Goal: Task Accomplishment & Management: Use online tool/utility

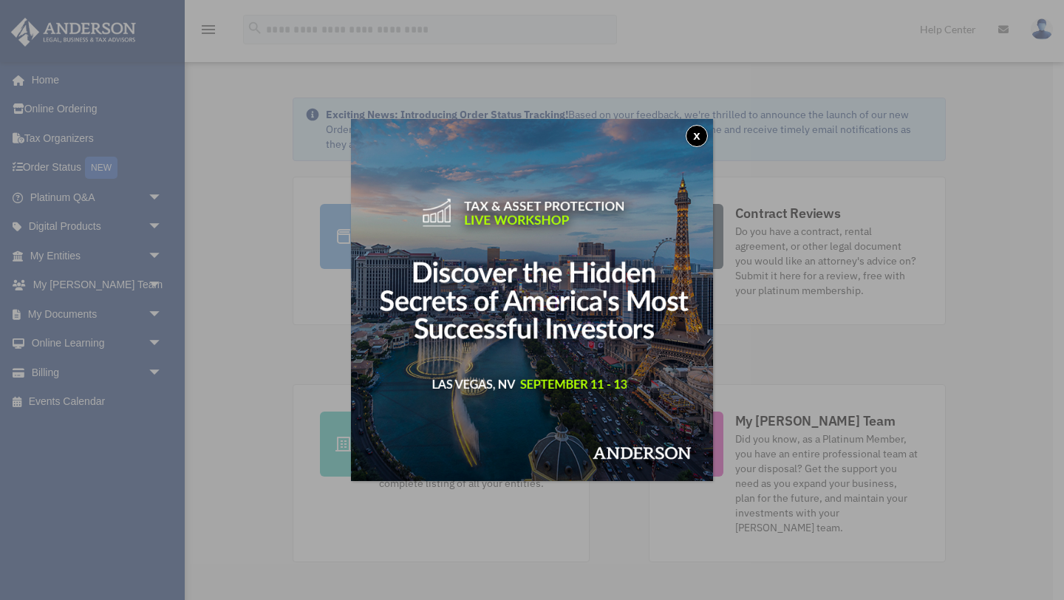
click at [702, 135] on button "x" at bounding box center [696, 136] width 22 height 22
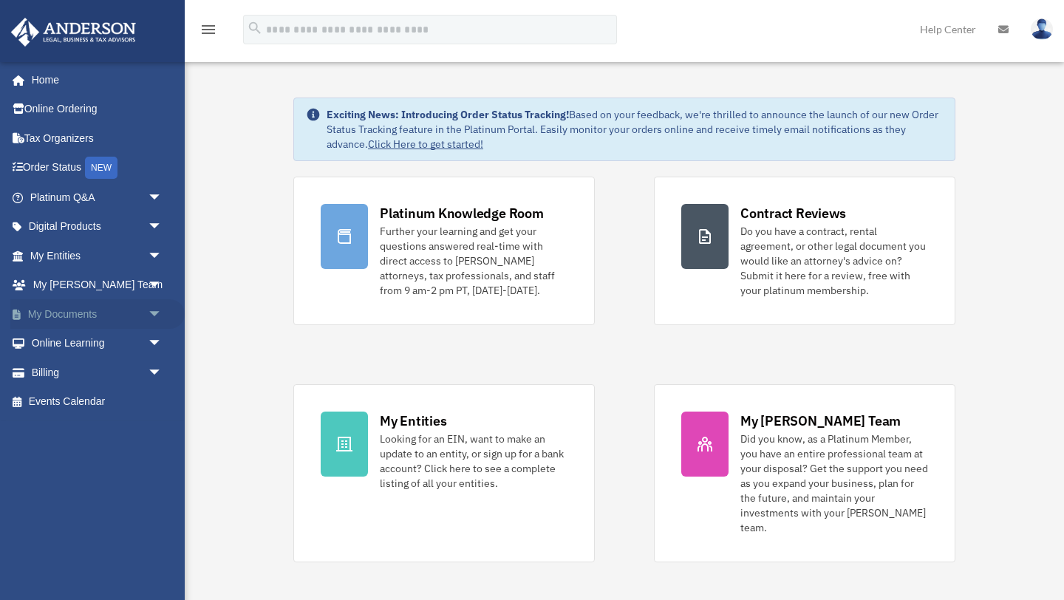
click at [148, 309] on span "arrow_drop_down" at bounding box center [163, 314] width 30 height 30
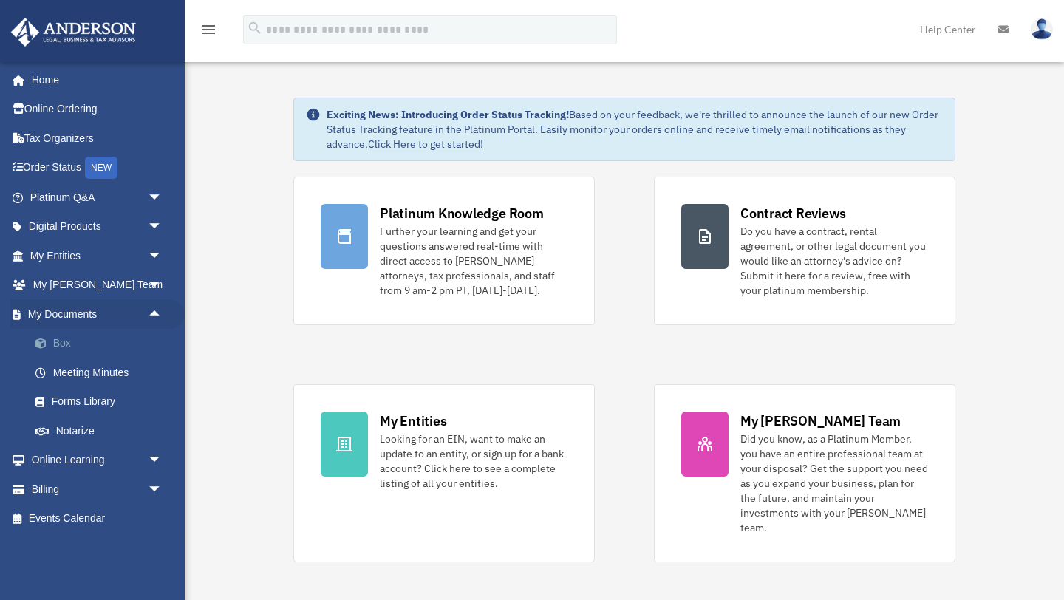
click at [85, 342] on link "Box" at bounding box center [103, 344] width 164 height 30
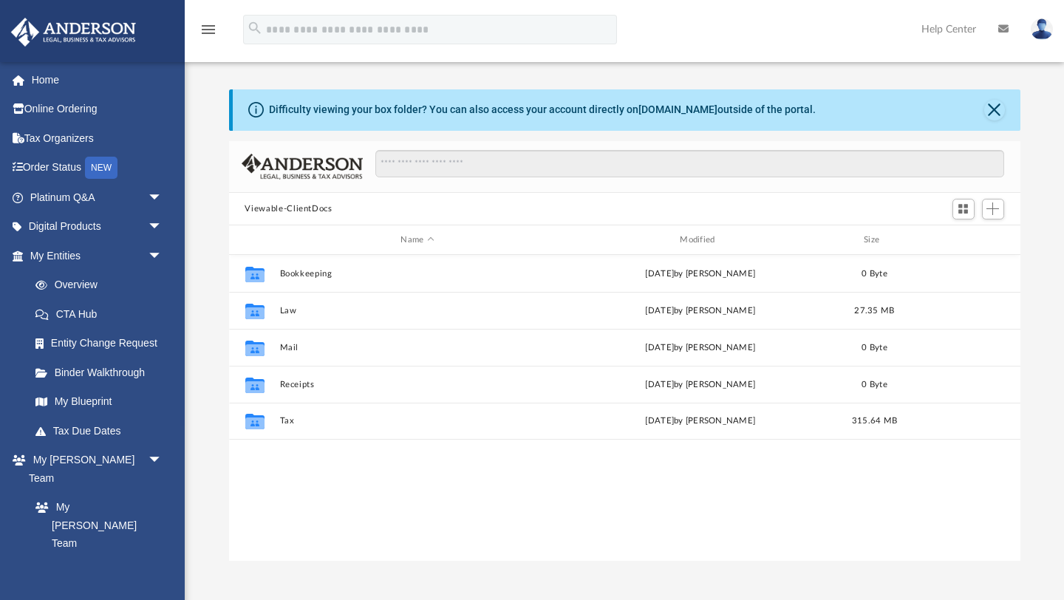
scroll to position [335, 791]
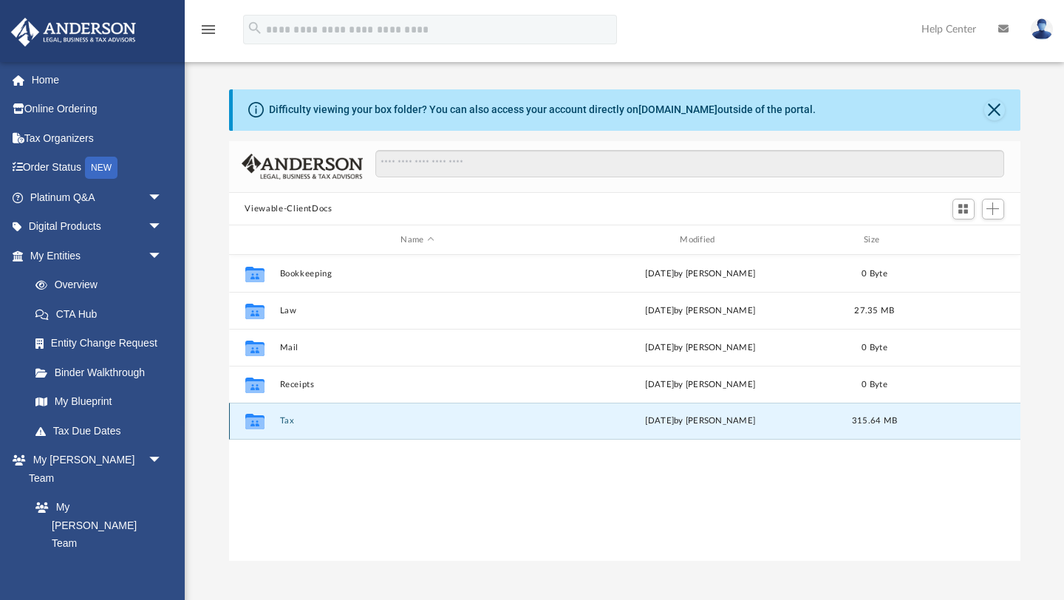
click at [288, 422] on button "Tax" at bounding box center [417, 422] width 276 height 10
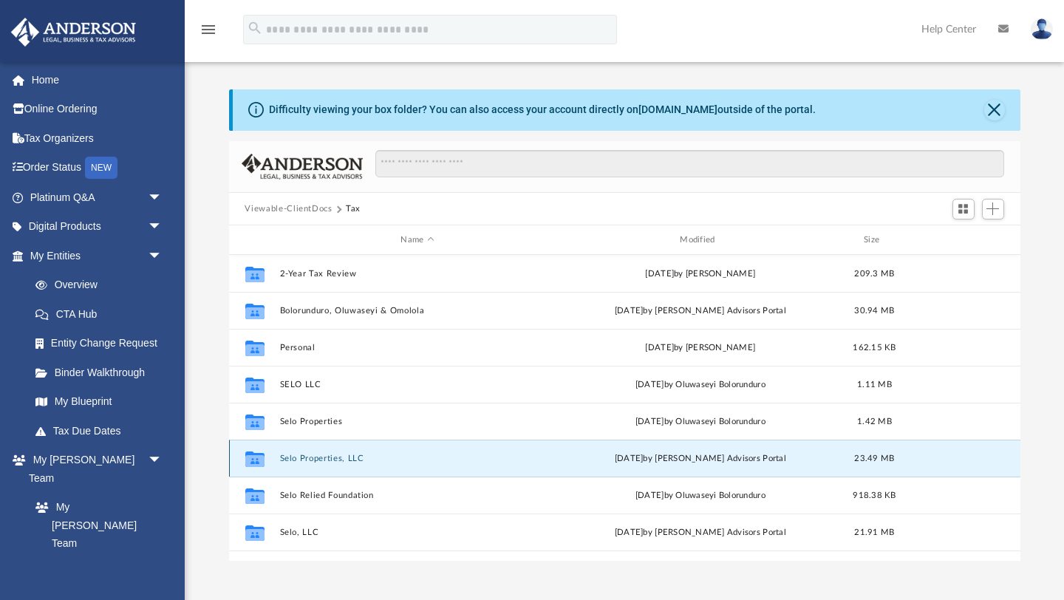
click at [317, 462] on button "Selo Properties, LLC" at bounding box center [417, 458] width 276 height 10
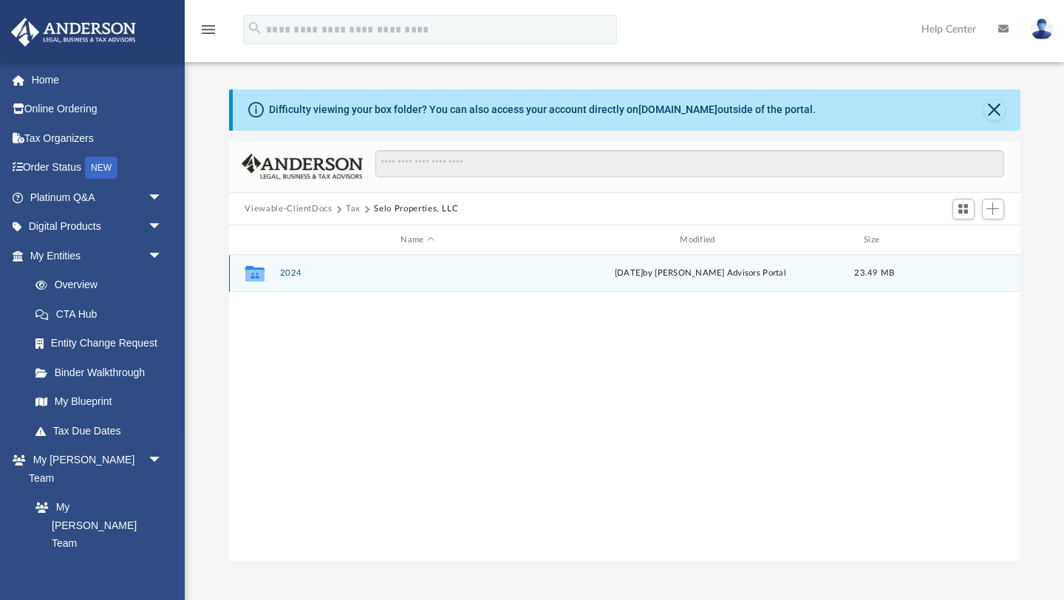
click at [290, 281] on div "Collaborated Folder 2024 Mon Jul 14 2025 by Anderson Advisors Portal 23.49 MB" at bounding box center [624, 273] width 791 height 37
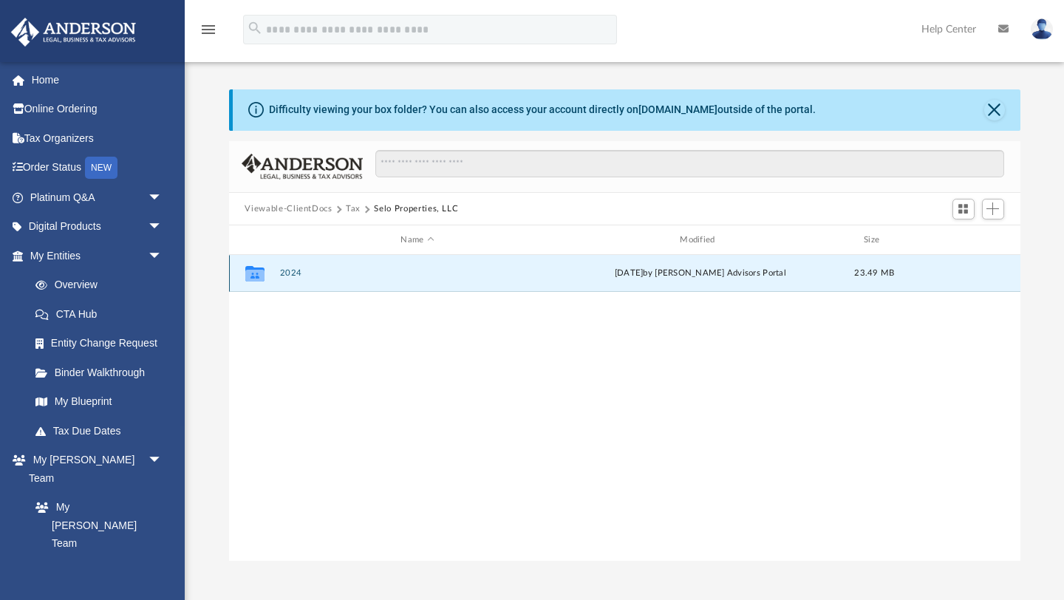
click at [287, 271] on button "2024" at bounding box center [417, 274] width 276 height 10
click at [287, 271] on button "Digital Tax Organizer" at bounding box center [417, 274] width 276 height 10
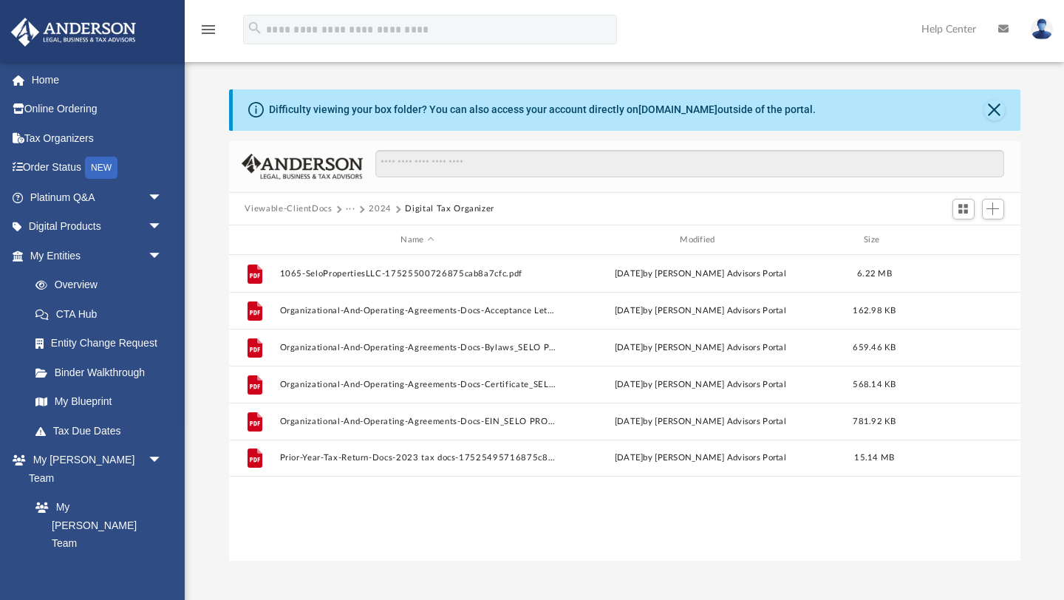
click at [375, 212] on button "2024" at bounding box center [380, 208] width 23 height 13
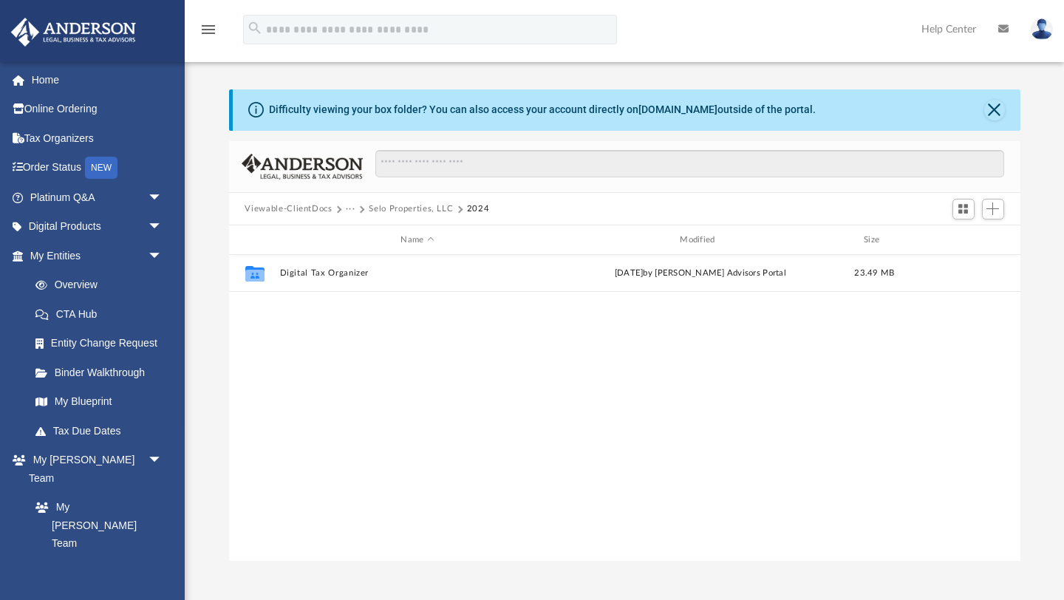
click at [354, 208] on button "···" at bounding box center [351, 208] width 10 height 13
click at [401, 209] on button "Selo Properties, LLC" at bounding box center [411, 208] width 84 height 13
click at [353, 210] on button "Tax" at bounding box center [353, 208] width 15 height 13
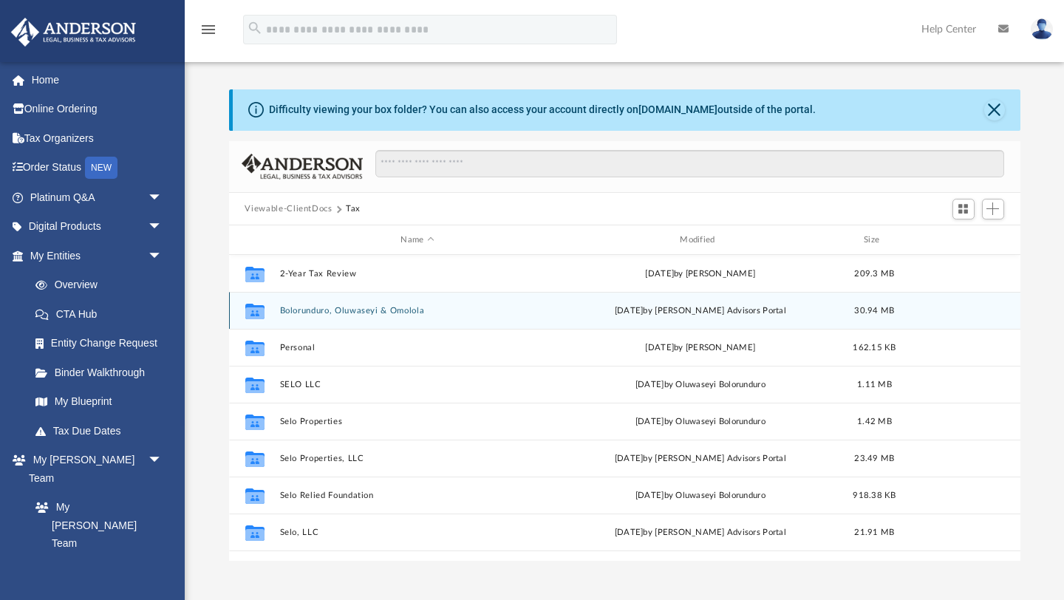
click at [320, 316] on div "Collaborated Folder Bolorunduro, Oluwaseyi & Omolola Mon Jun 30 2025 by Anderso…" at bounding box center [624, 310] width 791 height 37
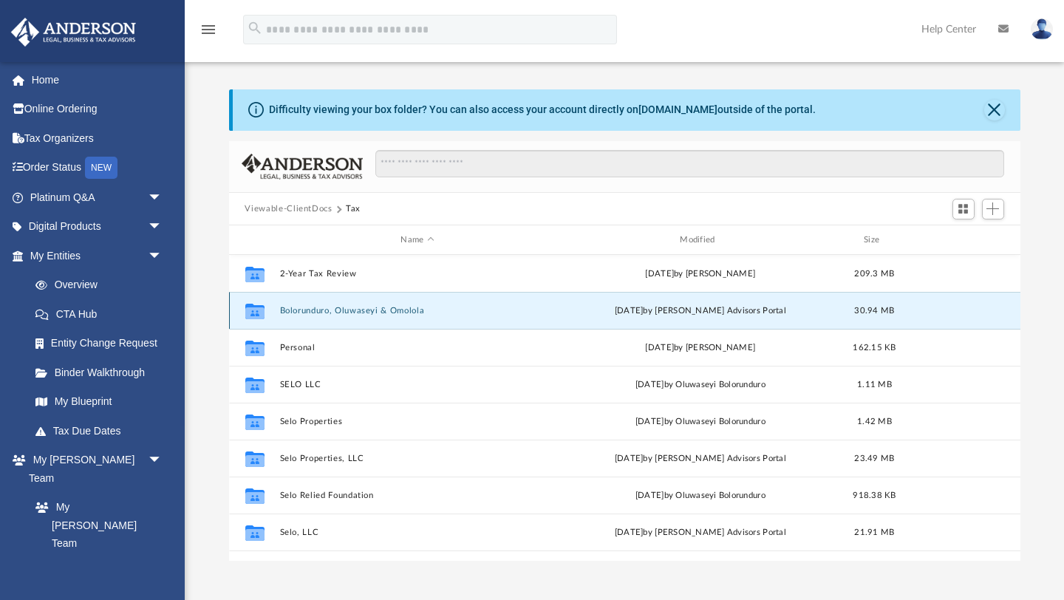
click at [317, 311] on button "Bolorunduro, Oluwaseyi & Omolola" at bounding box center [417, 311] width 276 height 10
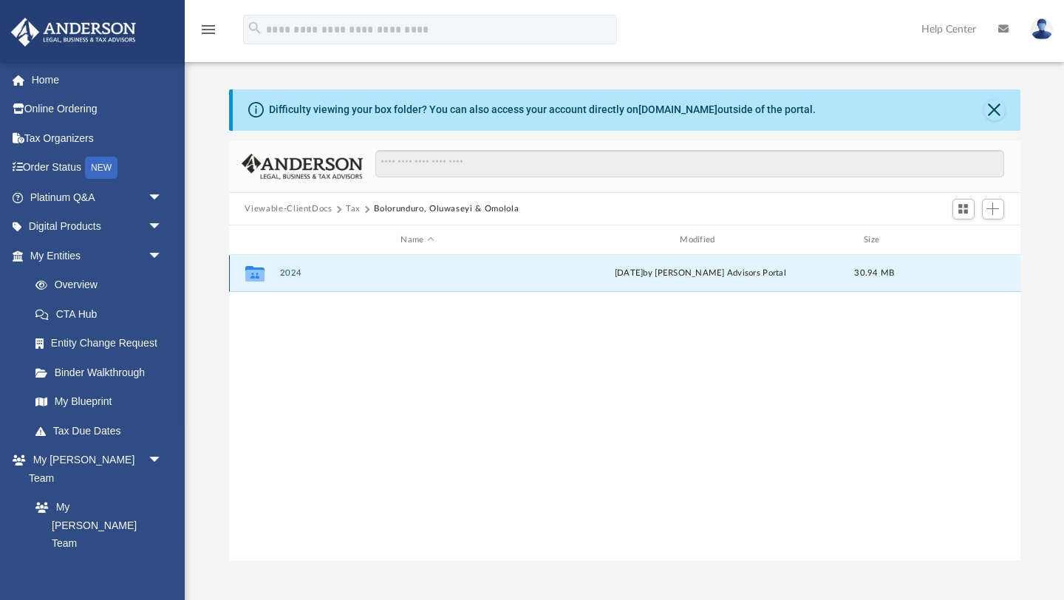
click at [284, 276] on button "2024" at bounding box center [417, 274] width 276 height 10
click at [292, 275] on button "Digital Tax Organizer" at bounding box center [417, 274] width 276 height 10
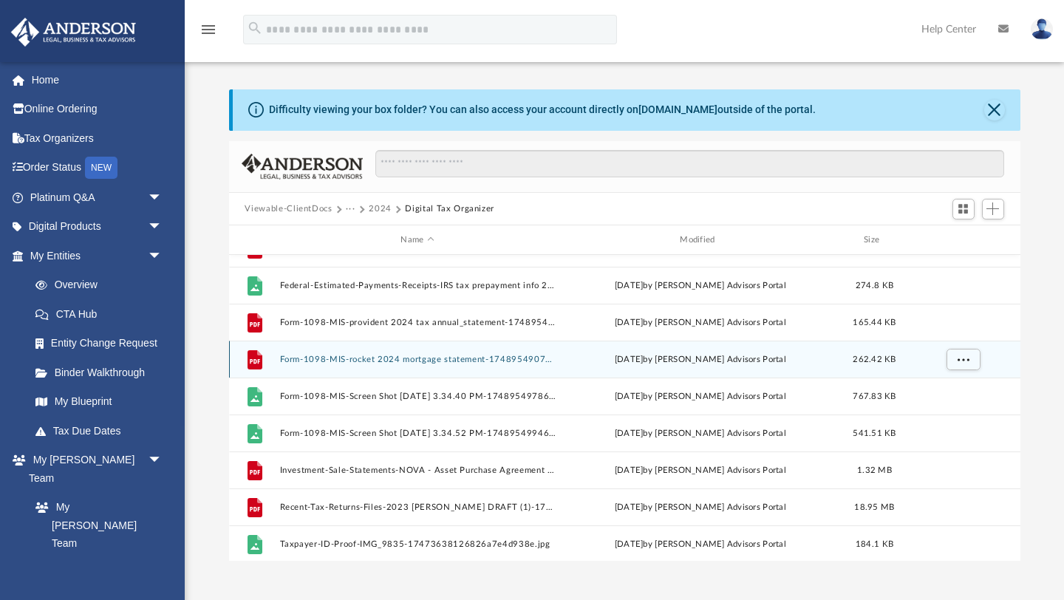
scroll to position [143, 0]
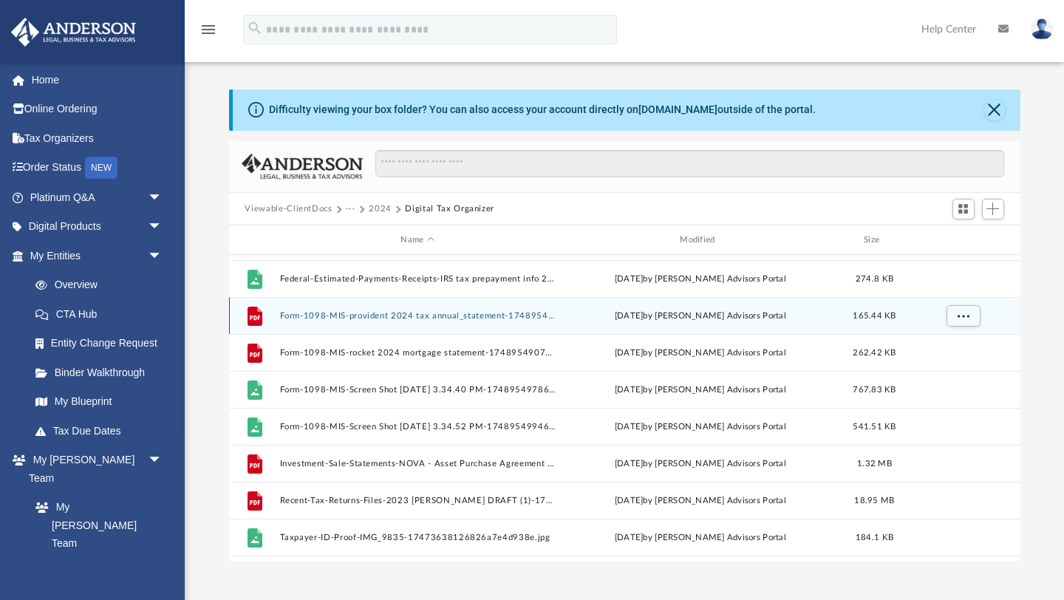
click at [376, 309] on div "File Form-1098-MIS-provident 2024 tax annual_statement-1748954951683eef4763427.…" at bounding box center [624, 315] width 791 height 37
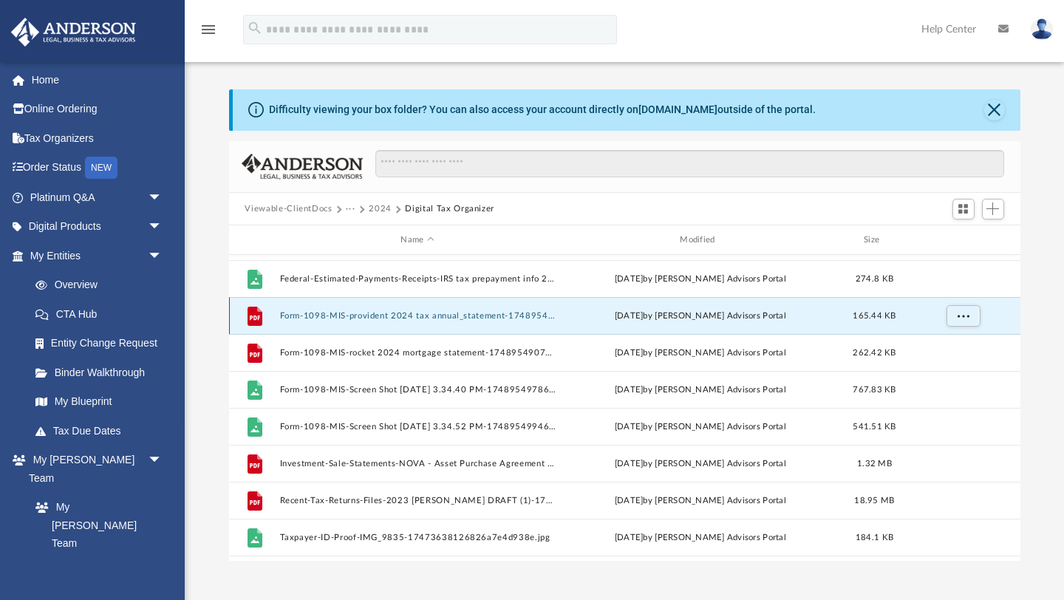
click at [376, 316] on button "Form-1098-MIS-provident 2024 tax annual_statement-1748954951683eef4763427.pdf" at bounding box center [417, 316] width 276 height 10
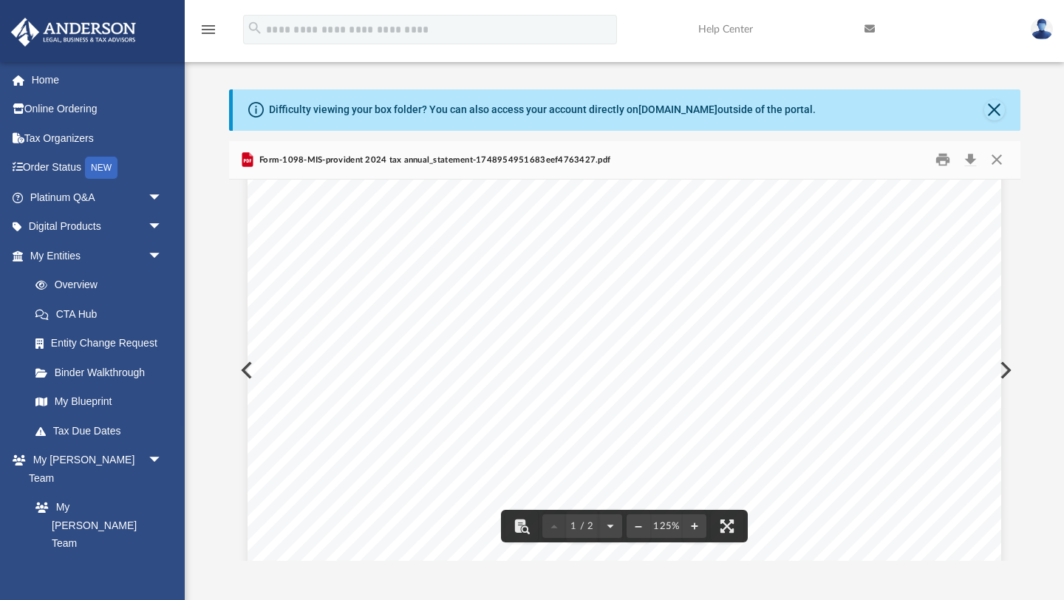
scroll to position [267, 0]
click at [994, 157] on button "Close" at bounding box center [996, 159] width 27 height 23
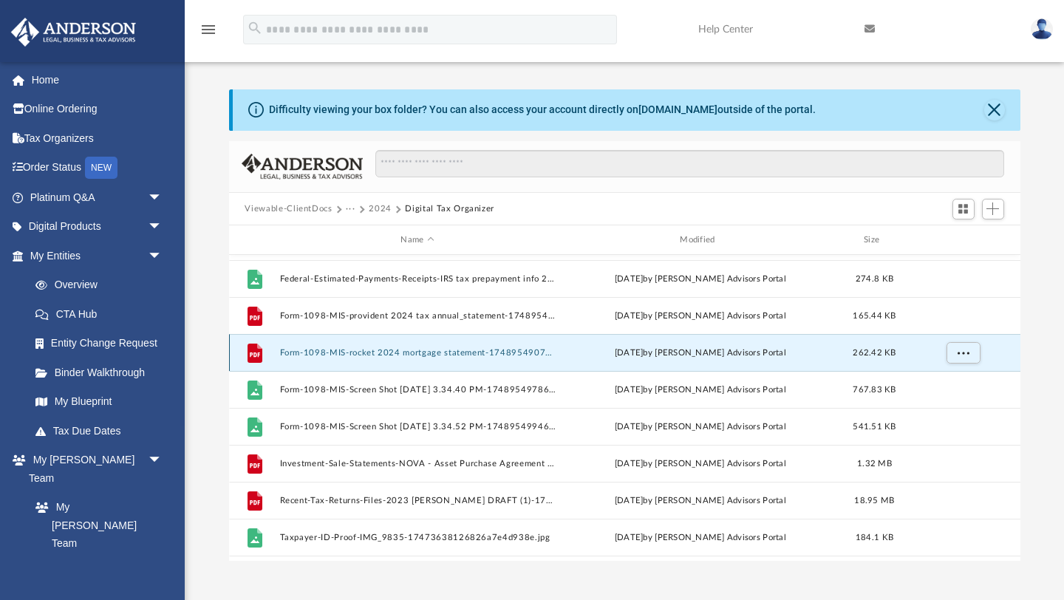
click at [361, 350] on button "Form-1098-MIS-rocket 2024 mortgage statement-1748954907683eef1b373d2.pdf" at bounding box center [417, 353] width 276 height 10
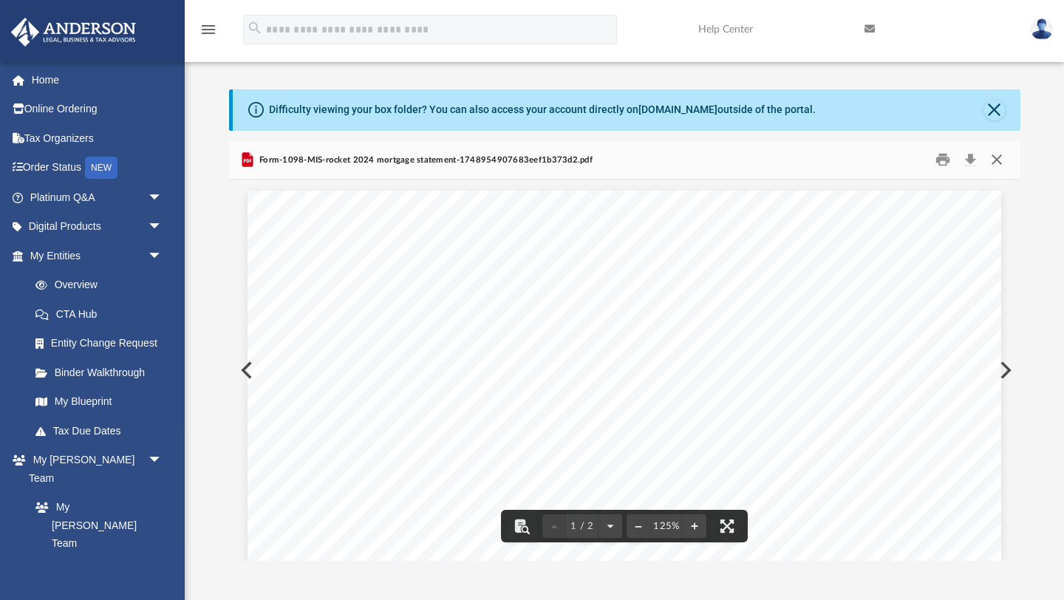
click at [1001, 162] on button "Close" at bounding box center [996, 159] width 27 height 23
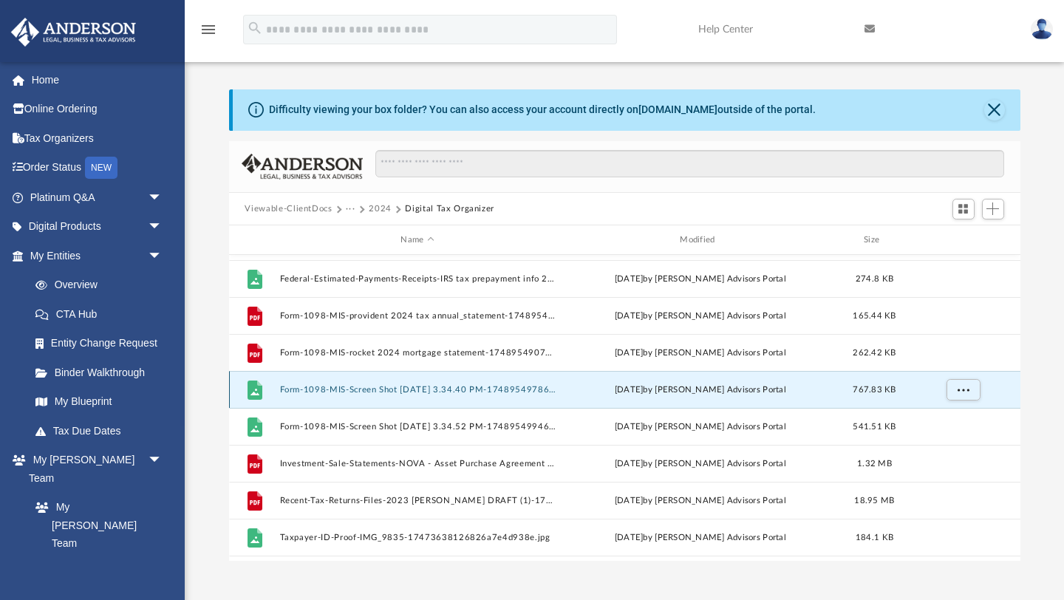
click at [361, 391] on button "Form-1098-MIS-Screen Shot 2025-05-26 at 3.34.40 PM-1748954978683eef62d010b.png" at bounding box center [417, 390] width 276 height 10
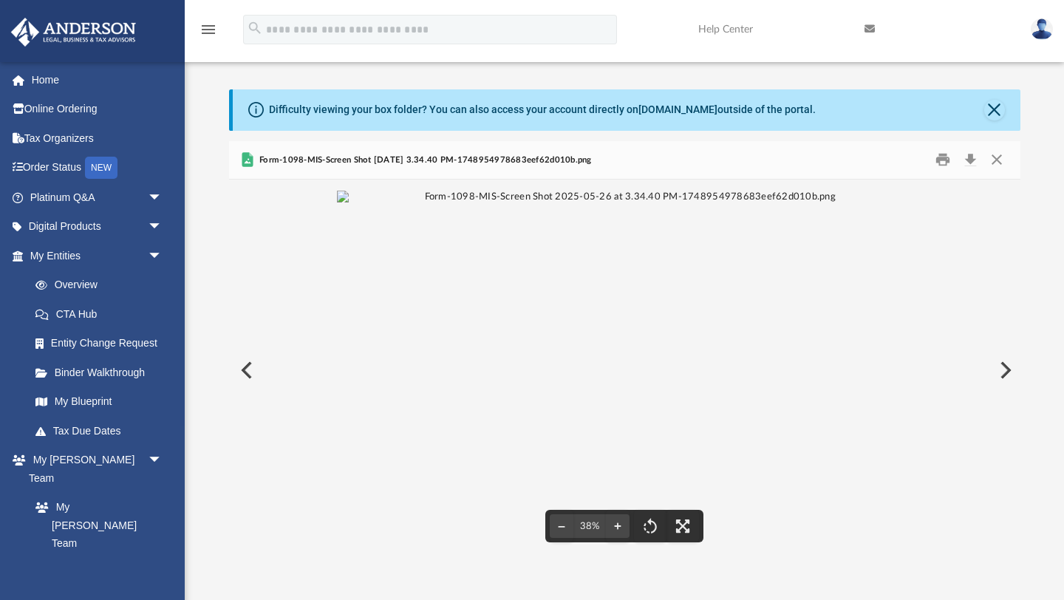
scroll to position [1, 0]
click at [998, 155] on button "Close" at bounding box center [996, 158] width 27 height 23
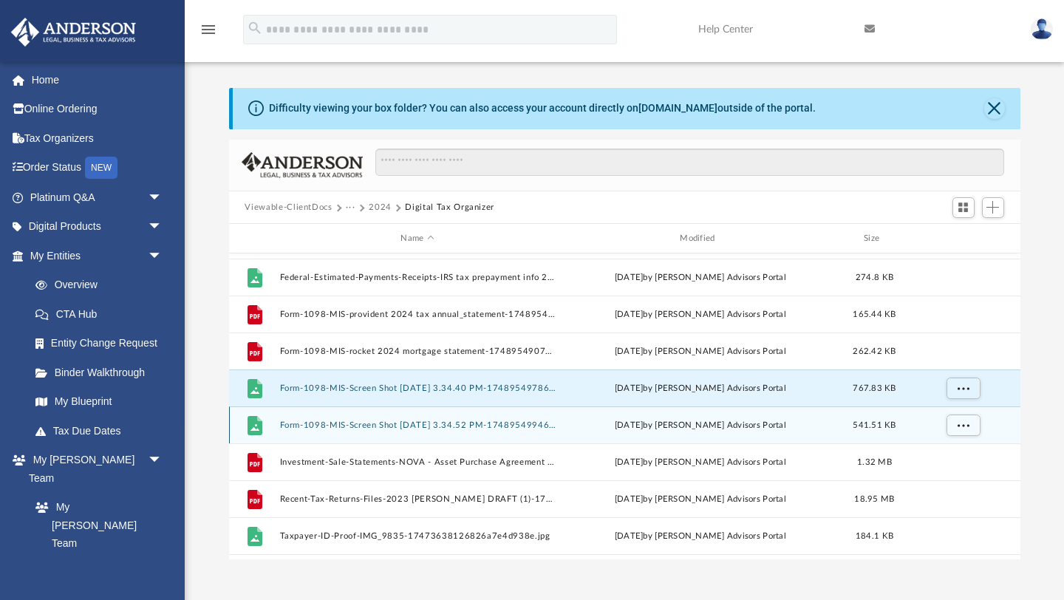
click at [469, 434] on div "File Form-1098-MIS-Screen Shot 2025-05-26 at 3.34.52 PM-1748954994683eef7264a71…" at bounding box center [624, 424] width 791 height 37
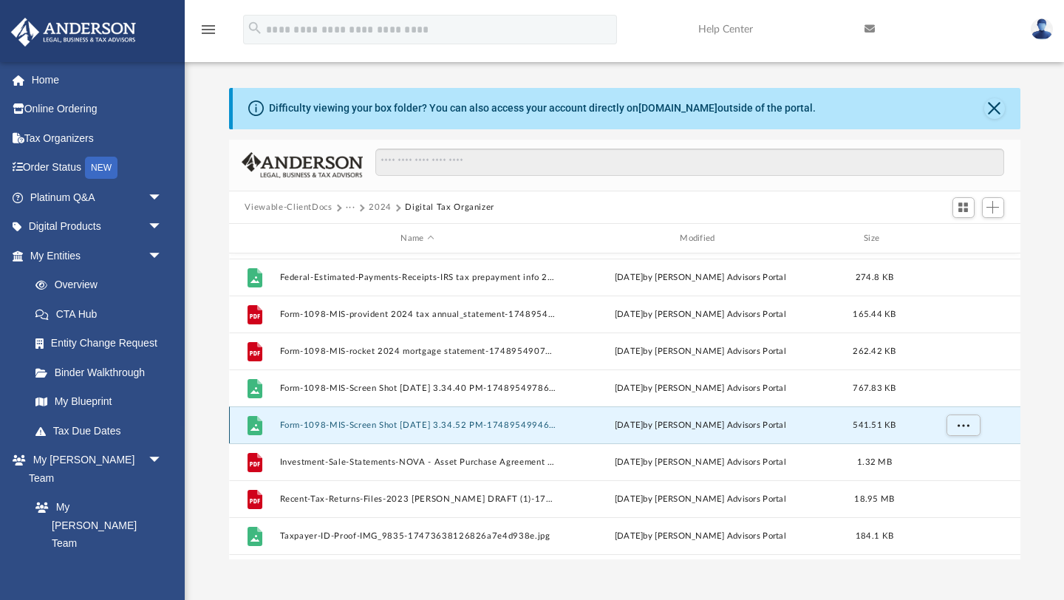
click at [454, 426] on button "Form-1098-MIS-Screen Shot 2025-05-26 at 3.34.52 PM-1748954994683eef7264a71.png" at bounding box center [417, 425] width 276 height 10
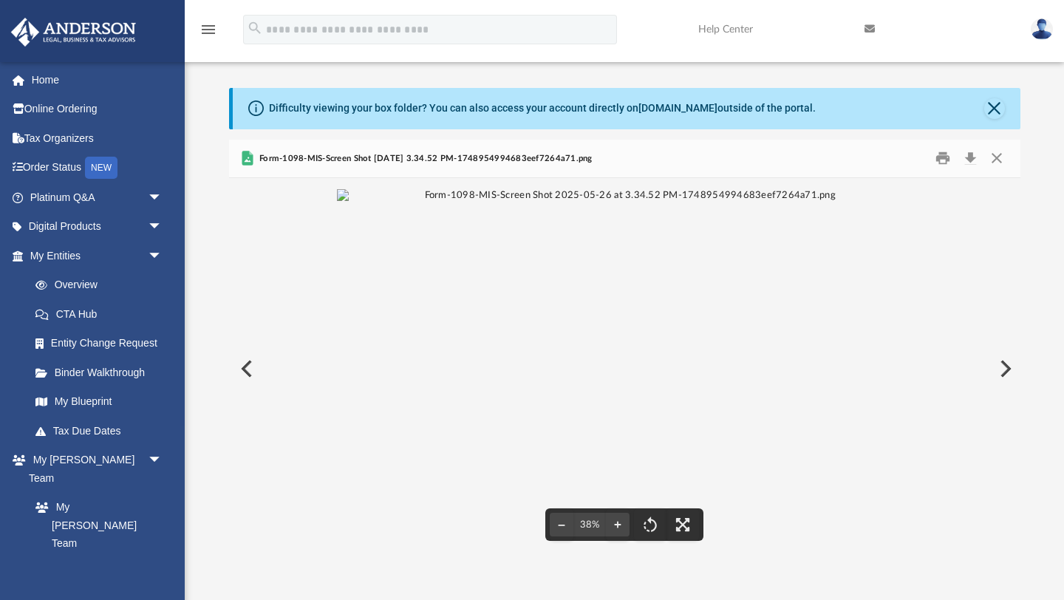
drag, startPoint x: 636, startPoint y: 301, endPoint x: 626, endPoint y: 270, distance: 32.0
click at [626, 202] on img "File preview" at bounding box center [624, 195] width 575 height 13
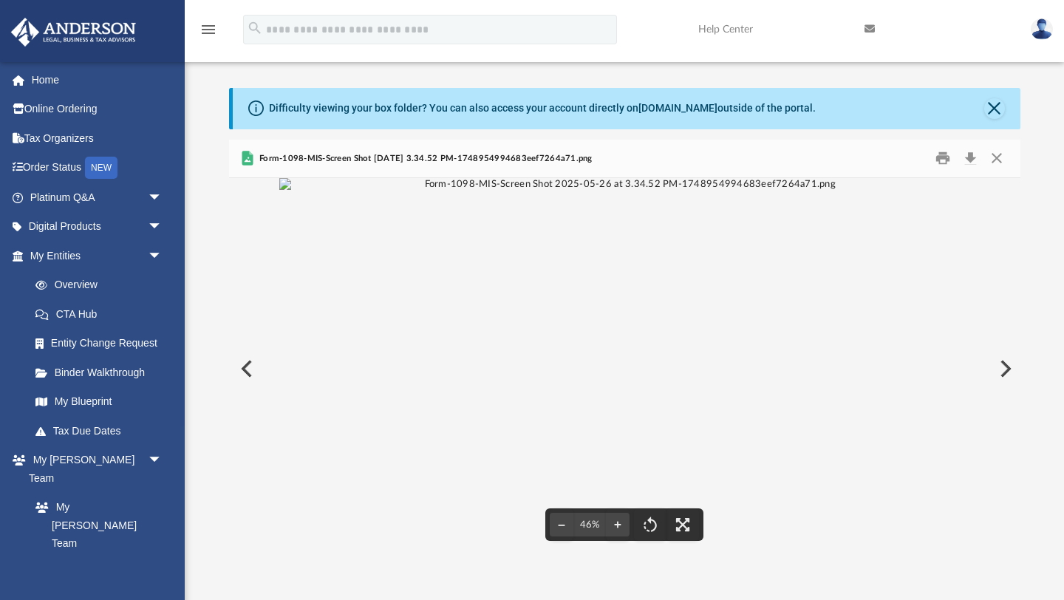
scroll to position [30, 0]
click at [376, 191] on img "File preview" at bounding box center [624, 184] width 690 height 13
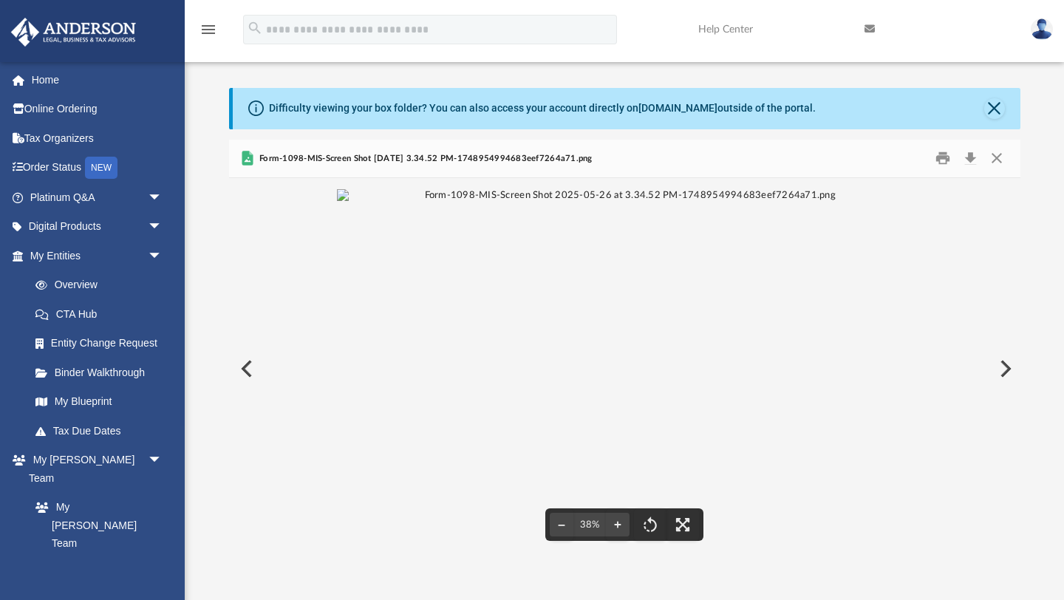
scroll to position [0, 0]
click at [389, 202] on img "File preview" at bounding box center [624, 195] width 575 height 13
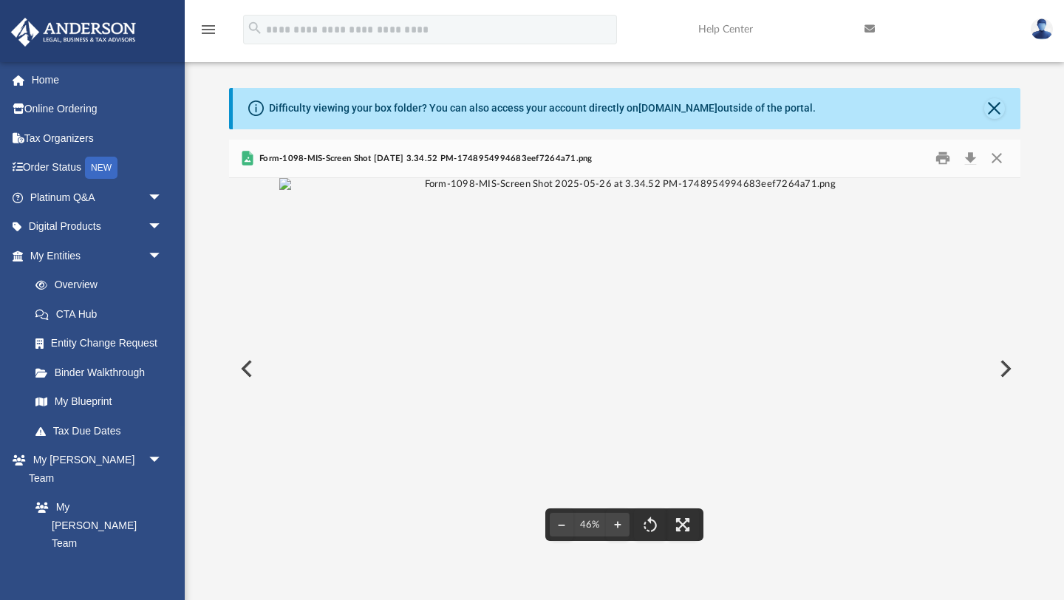
click at [353, 191] on img "File preview" at bounding box center [624, 184] width 690 height 13
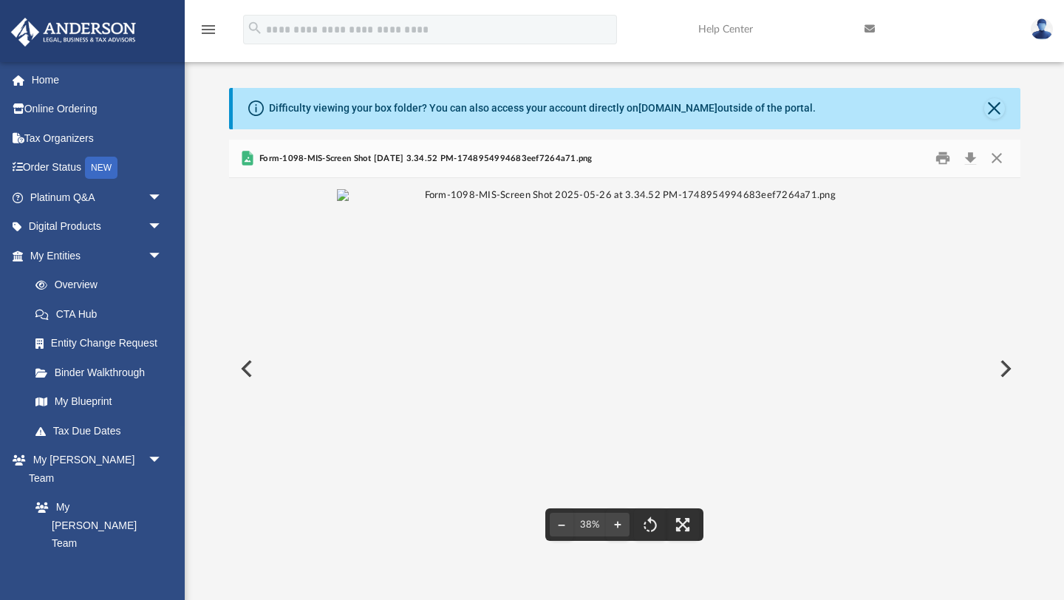
scroll to position [0, 0]
click at [395, 202] on img "File preview" at bounding box center [624, 195] width 575 height 13
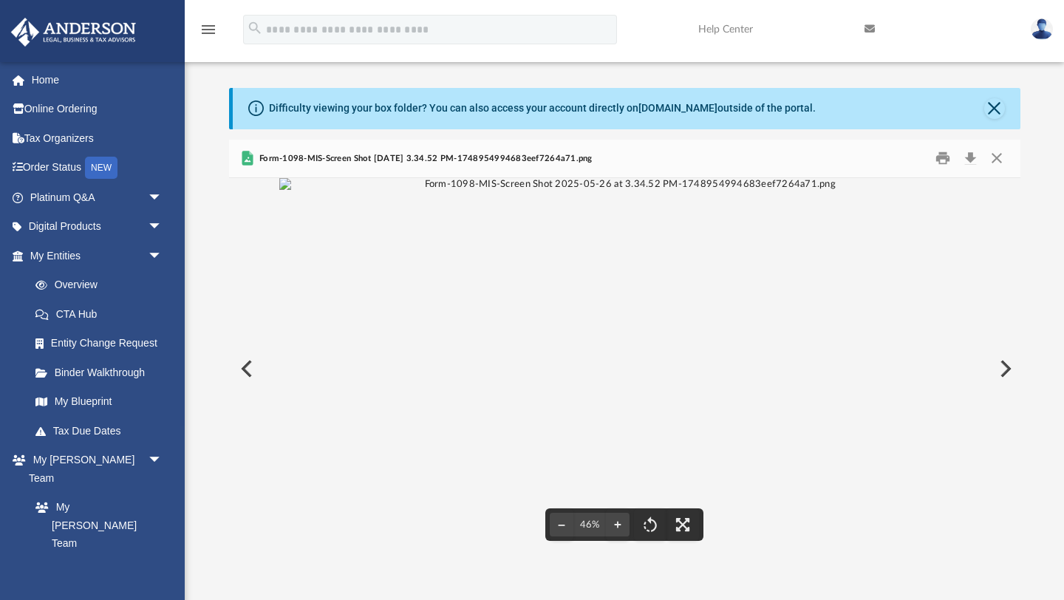
click at [374, 191] on img "File preview" at bounding box center [624, 184] width 690 height 13
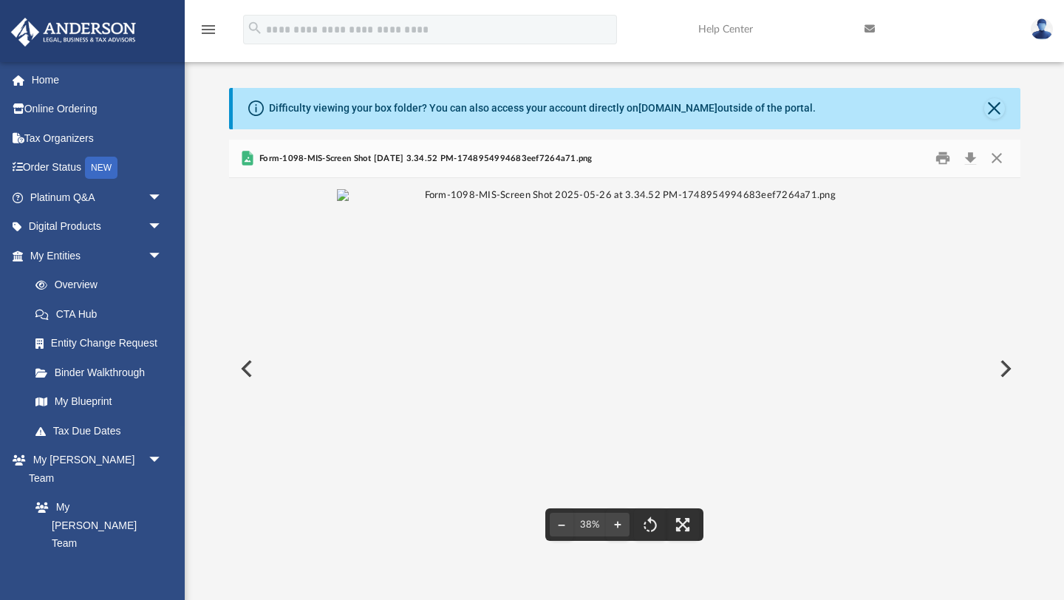
click at [393, 202] on img "File preview" at bounding box center [624, 195] width 575 height 13
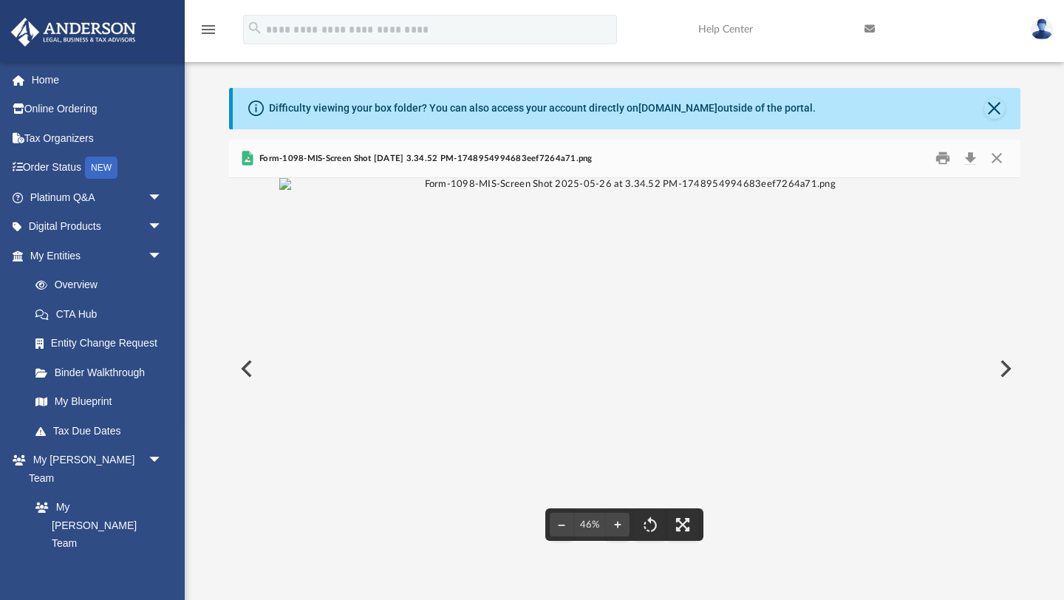
scroll to position [30, 0]
click at [1009, 369] on button "Preview" at bounding box center [1003, 368] width 32 height 41
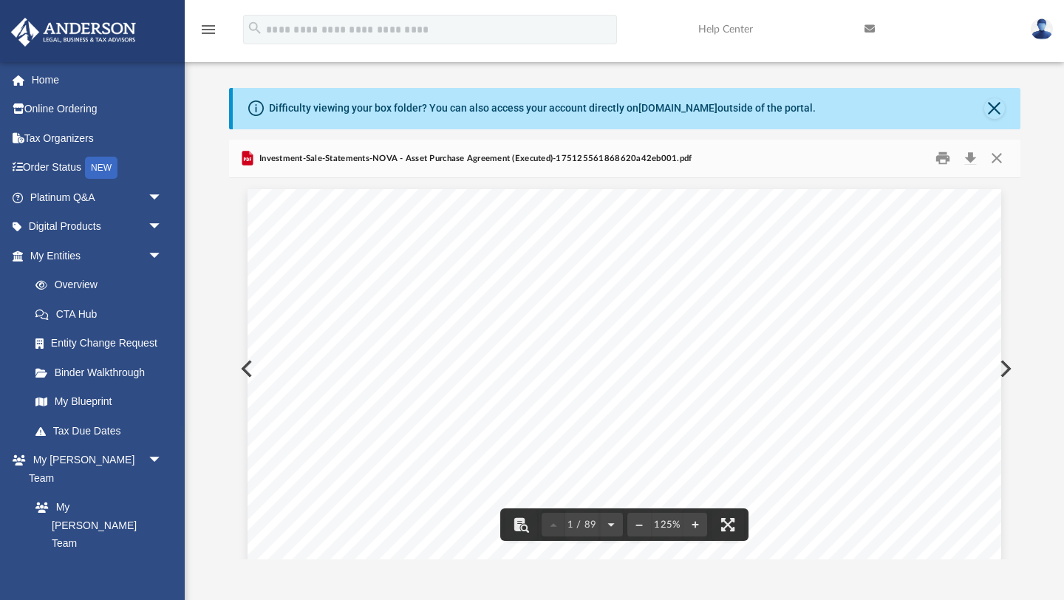
click at [242, 366] on button "Preview" at bounding box center [245, 368] width 32 height 41
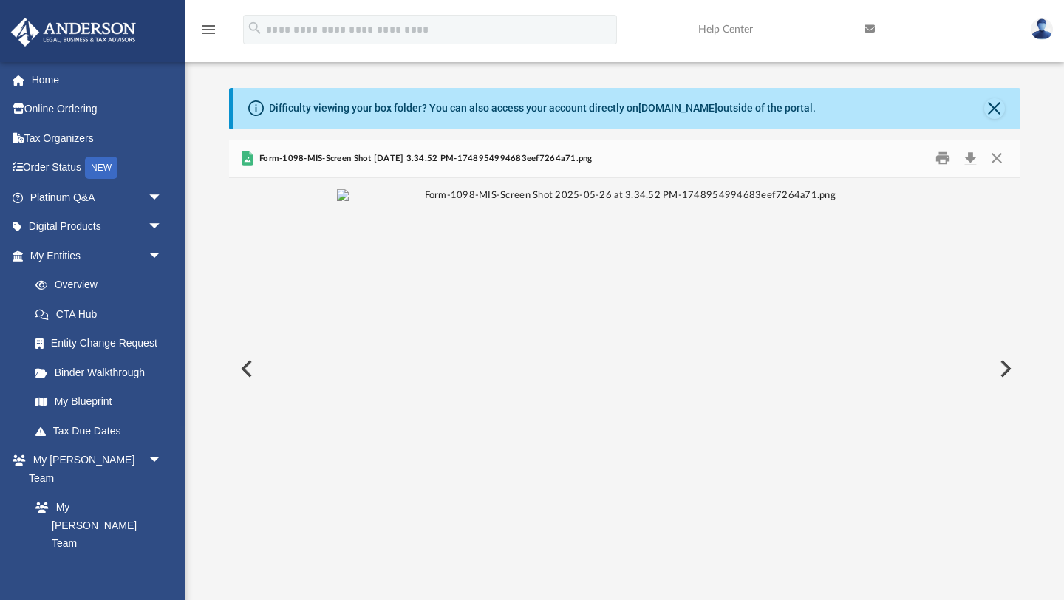
click at [242, 366] on button "Preview" at bounding box center [245, 368] width 32 height 41
click at [837, 202] on img "File preview" at bounding box center [624, 195] width 575 height 13
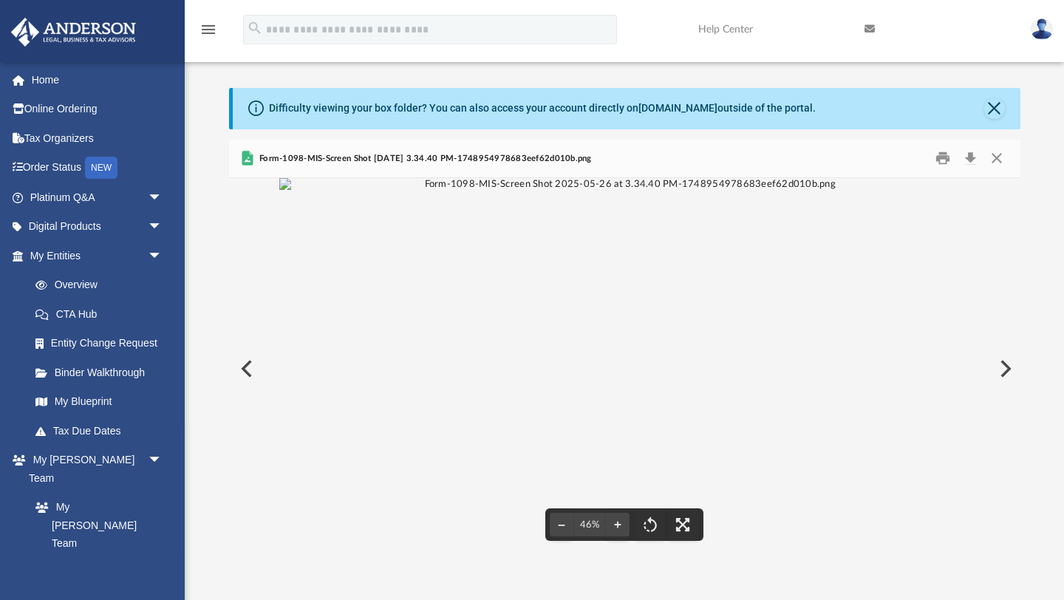
click at [245, 374] on button "Preview" at bounding box center [245, 368] width 32 height 41
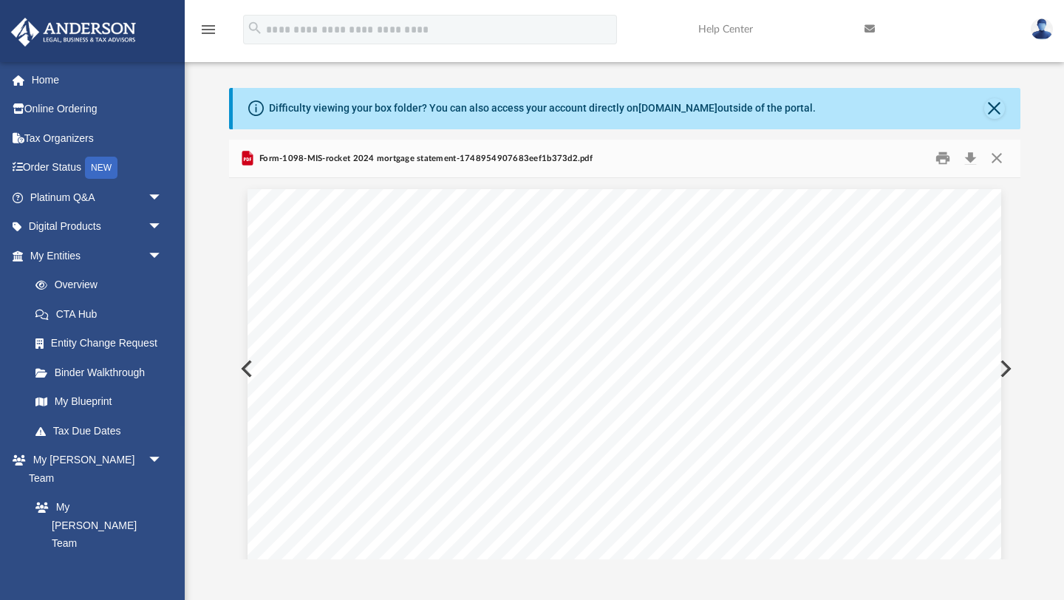
click at [242, 366] on button "Preview" at bounding box center [245, 368] width 32 height 41
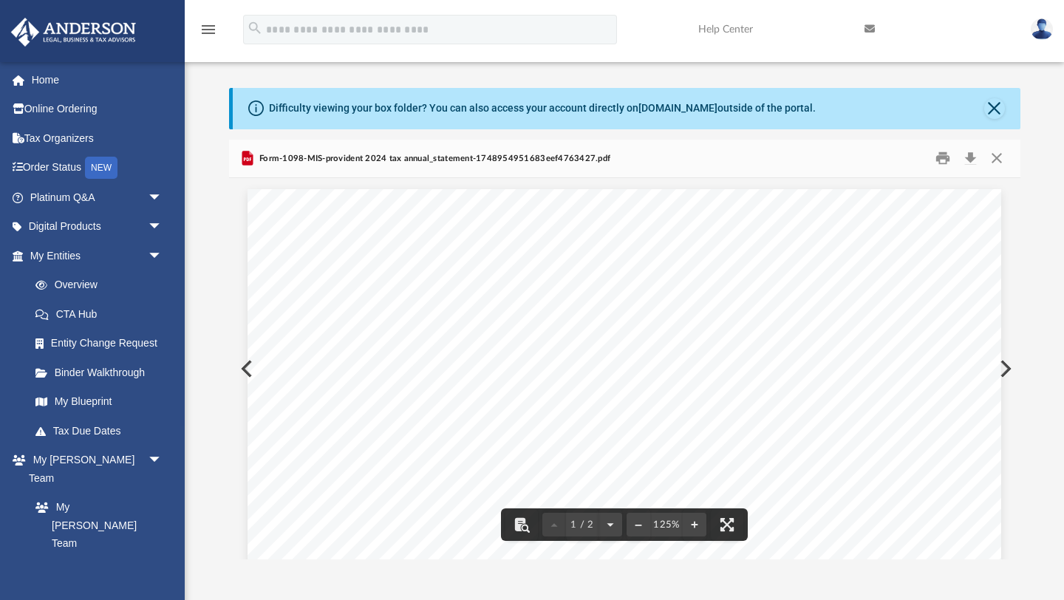
drag, startPoint x: 832, startPoint y: 432, endPoint x: 830, endPoint y: 323, distance: 109.3
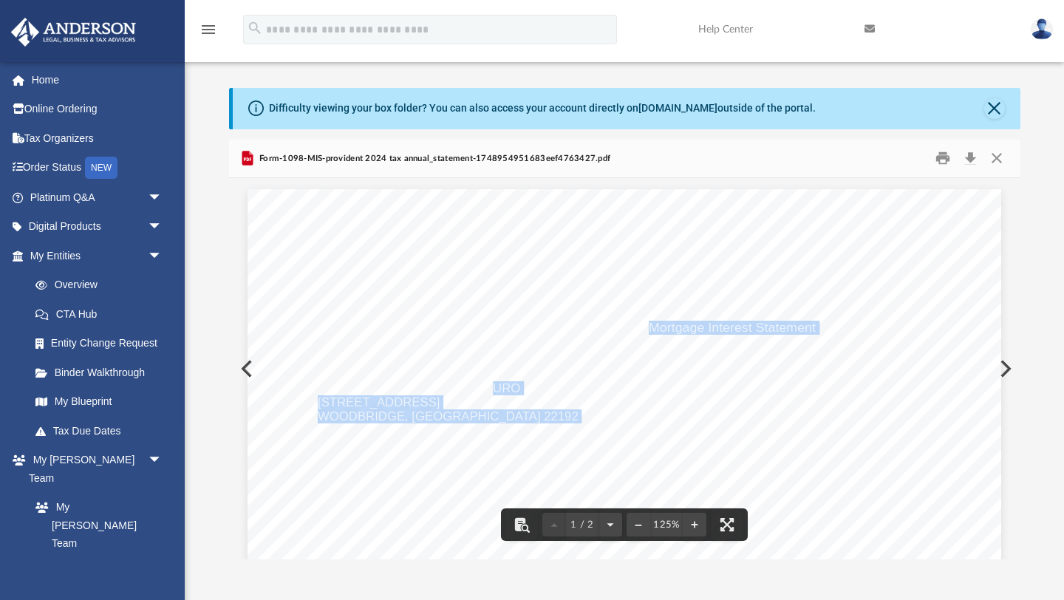
drag, startPoint x: 479, startPoint y: 385, endPoint x: 510, endPoint y: 247, distance: 141.4
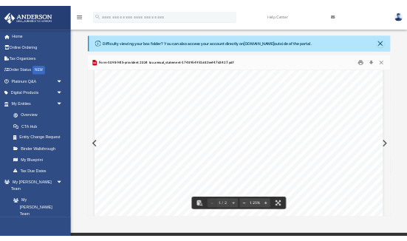
scroll to position [270, 0]
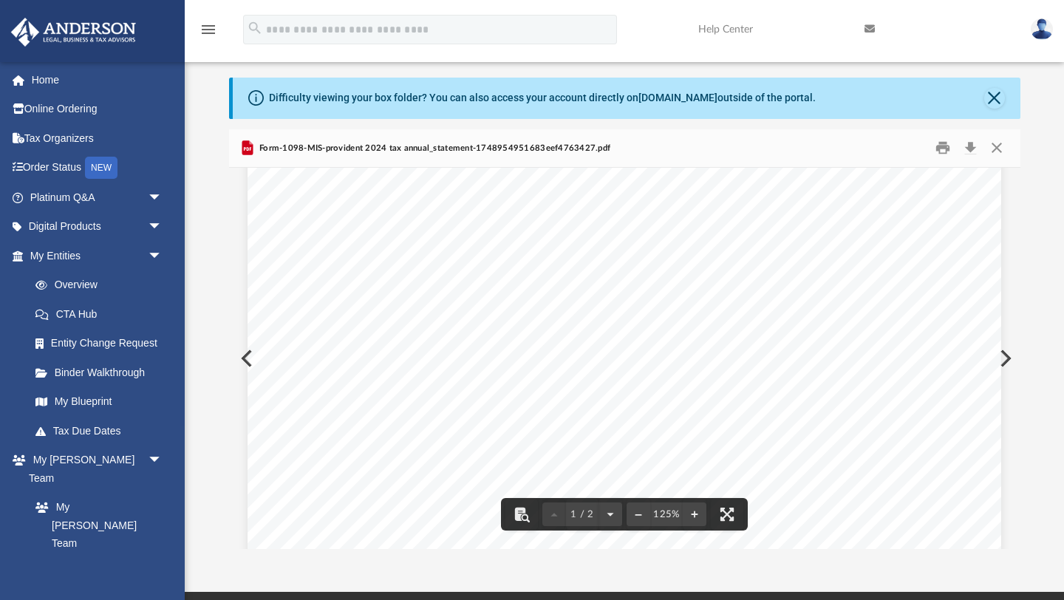
click at [247, 357] on div "P.O. Box 5914, Santa Rosa, CA 95402-5914 Annual Tax and Interest Statement 2024…" at bounding box center [623, 396] width 753 height 975
click at [242, 358] on button "Preview" at bounding box center [245, 358] width 32 height 41
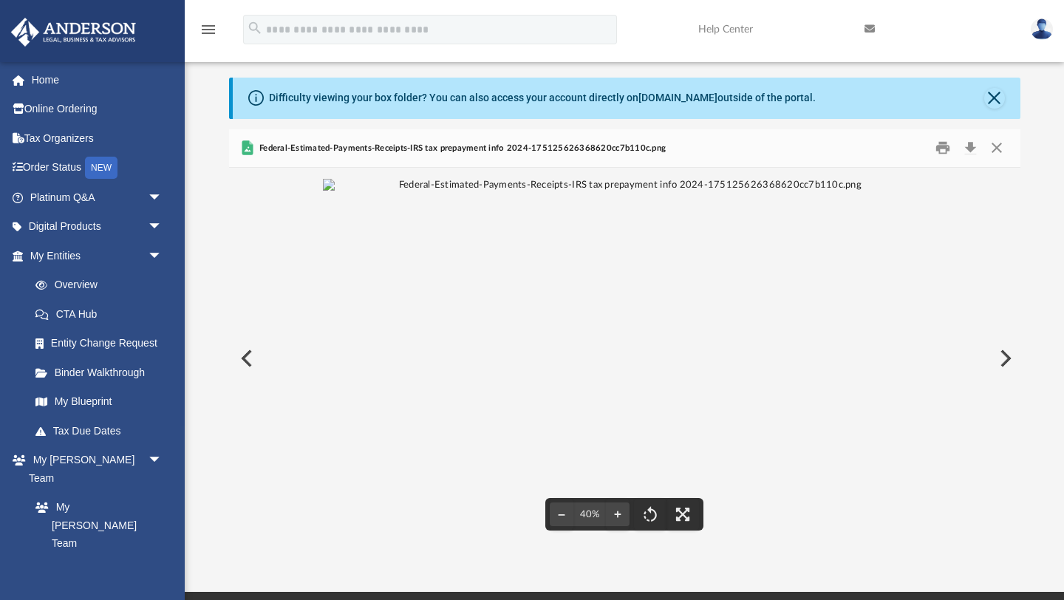
click at [1005, 359] on button "Preview" at bounding box center [1003, 358] width 32 height 41
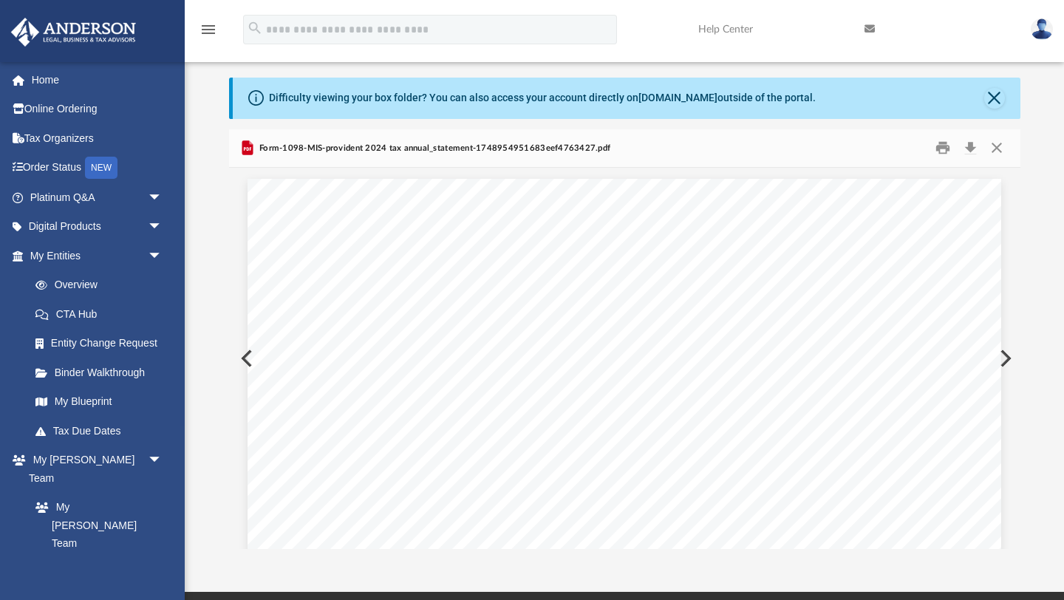
click at [1005, 359] on button "Preview" at bounding box center [1003, 358] width 32 height 41
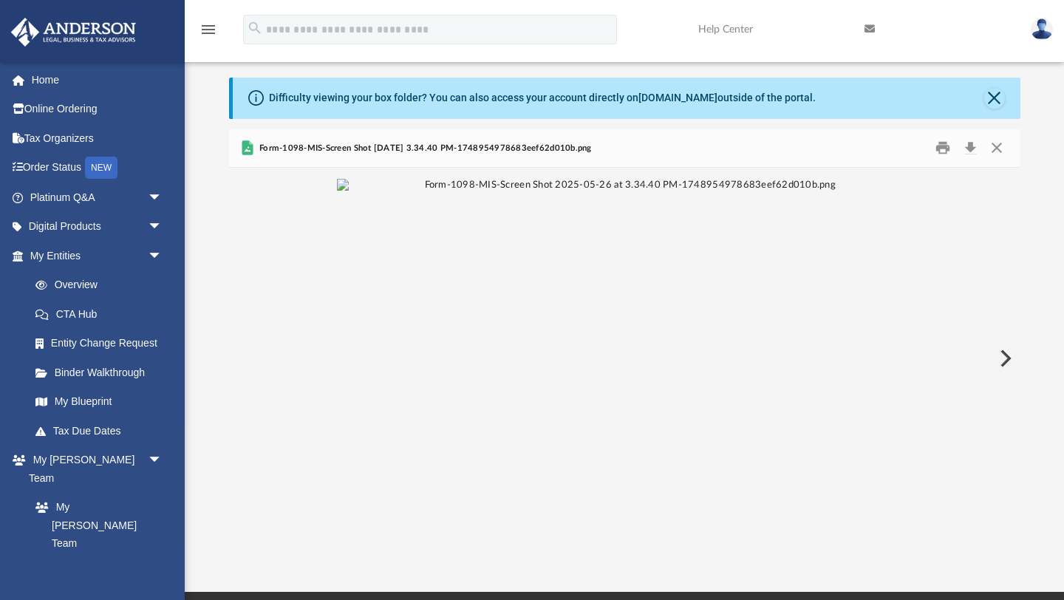
click at [1005, 359] on button "Preview" at bounding box center [1003, 358] width 32 height 41
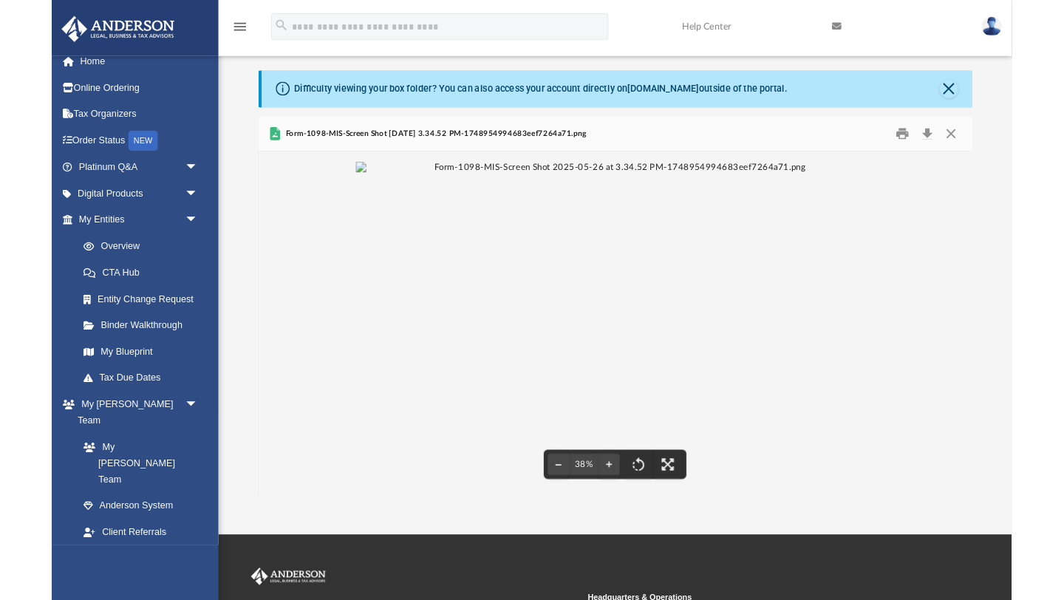
scroll to position [335, 791]
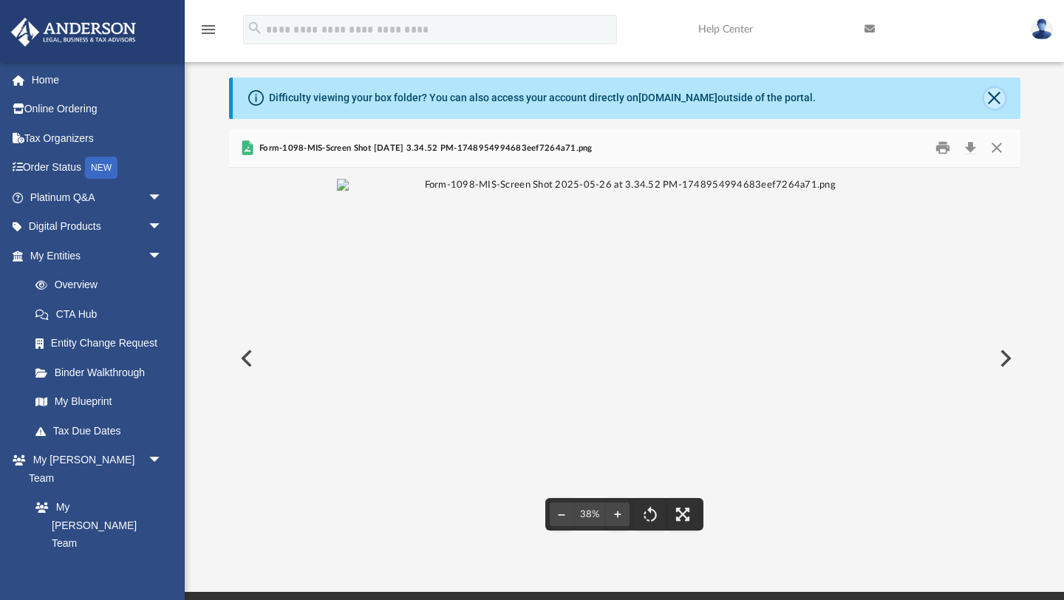
click at [999, 97] on button "Close" at bounding box center [994, 98] width 21 height 21
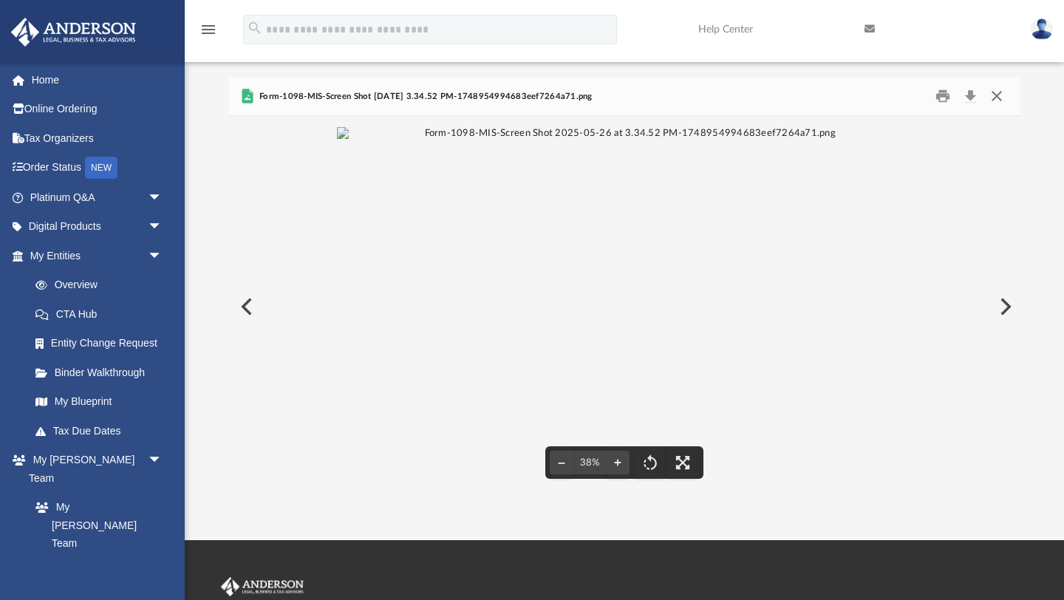
click at [997, 99] on button "Close" at bounding box center [996, 96] width 27 height 23
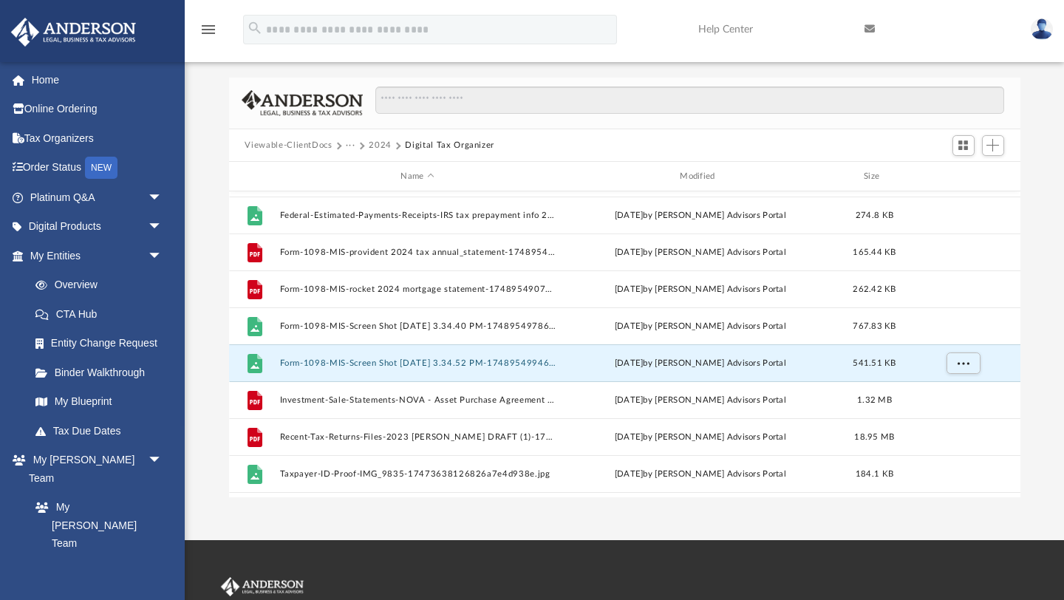
click at [410, 145] on button "Digital Tax Organizer" at bounding box center [449, 145] width 89 height 13
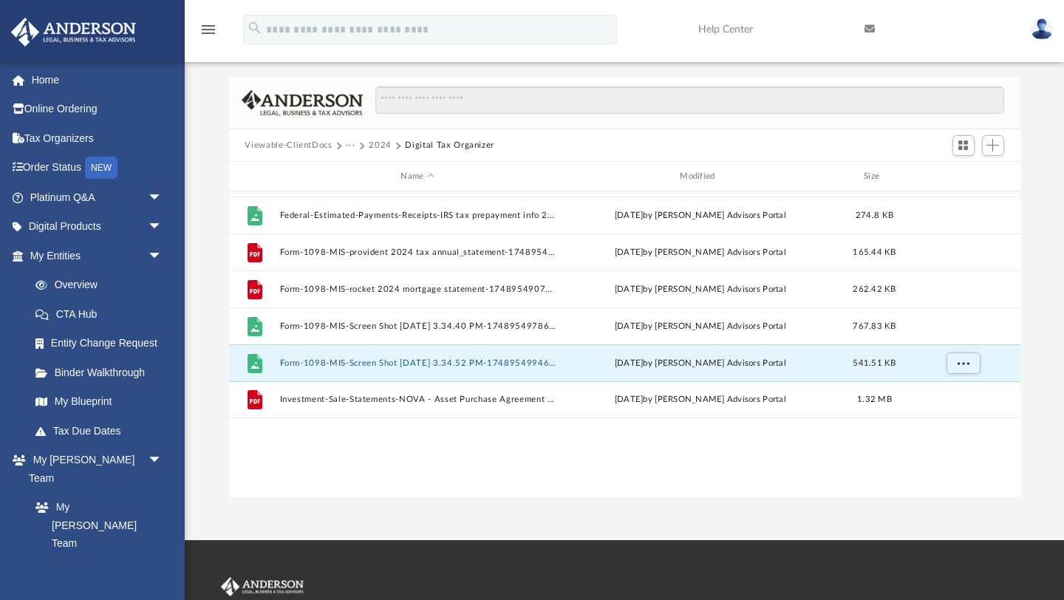
scroll to position [0, 0]
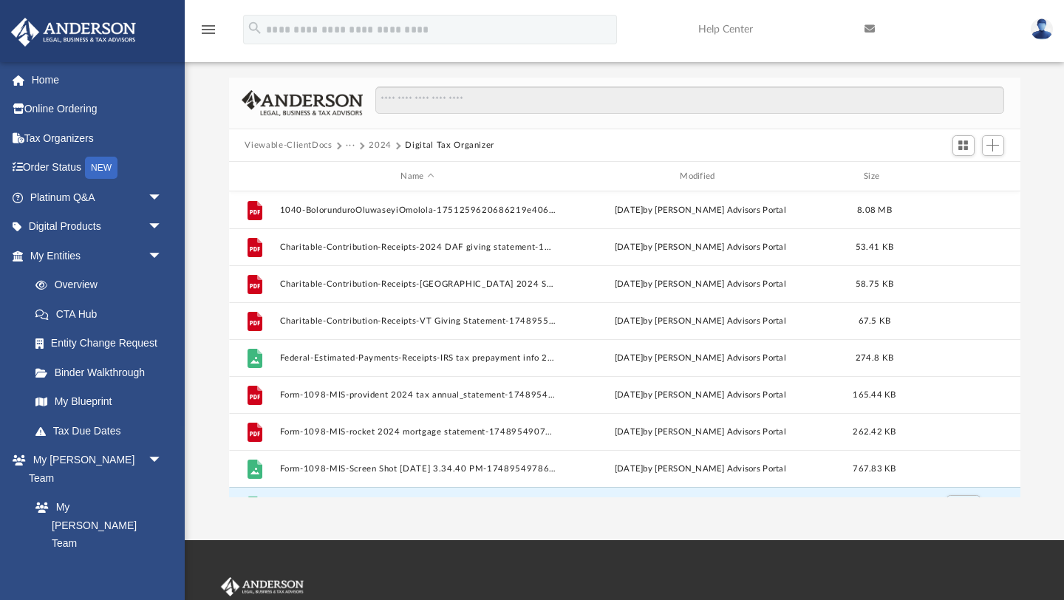
click at [383, 149] on button "2024" at bounding box center [380, 145] width 23 height 13
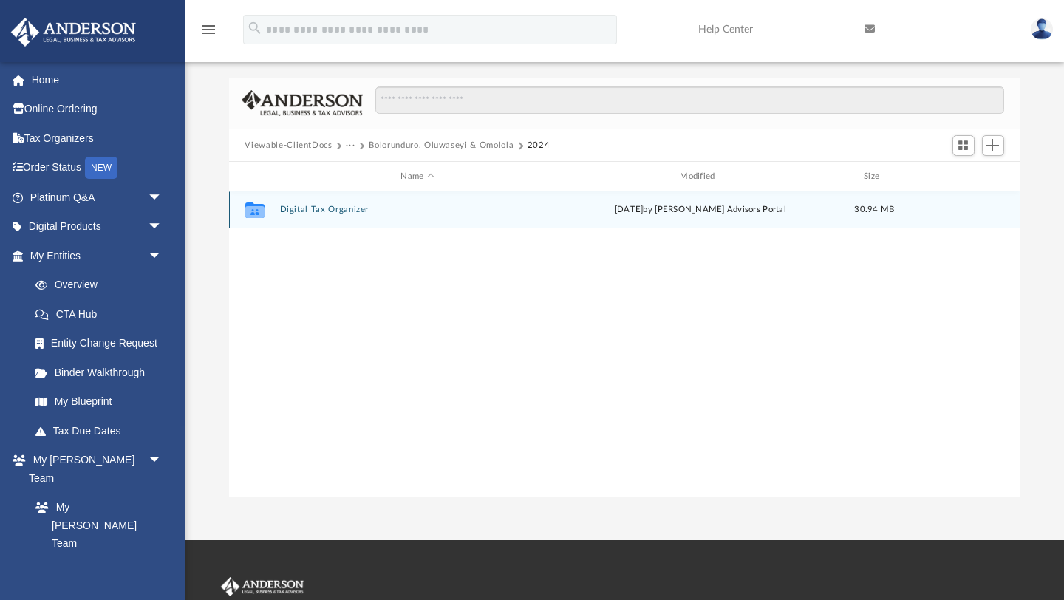
click at [319, 215] on div "Collaborated Folder Digital Tax Organizer Mon Jun 30 2025 by Anderson Advisors …" at bounding box center [624, 209] width 791 height 37
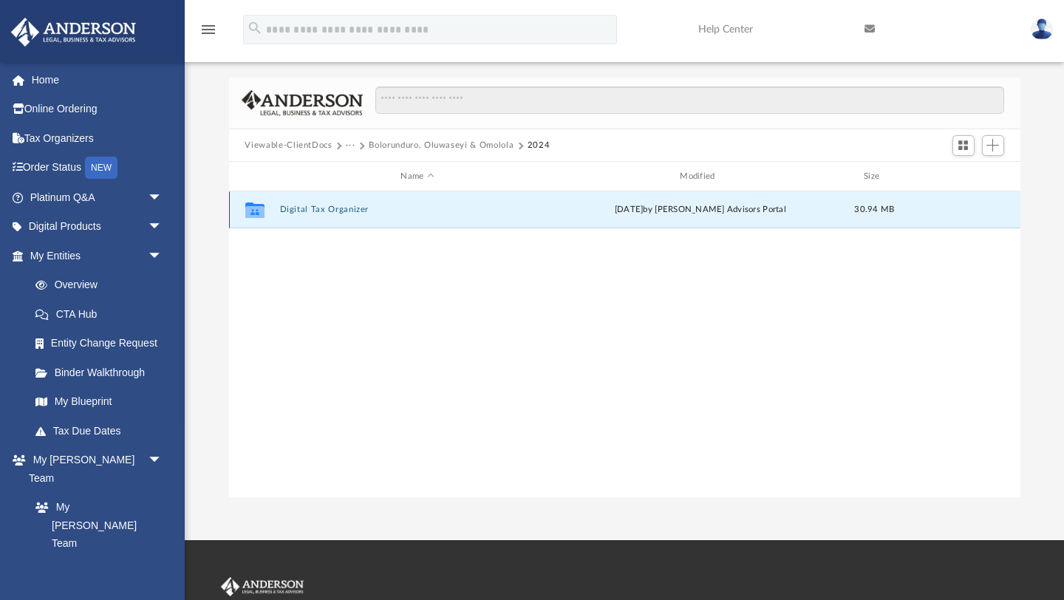
click at [315, 210] on button "Digital Tax Organizer" at bounding box center [417, 210] width 276 height 10
click at [350, 144] on button "···" at bounding box center [351, 145] width 10 height 13
click at [366, 160] on ul "Tax" at bounding box center [360, 174] width 31 height 40
click at [362, 176] on li "Tax" at bounding box center [361, 171] width 14 height 16
click at [393, 143] on button "Bolorunduro, Oluwaseyi & Omolola" at bounding box center [441, 145] width 145 height 13
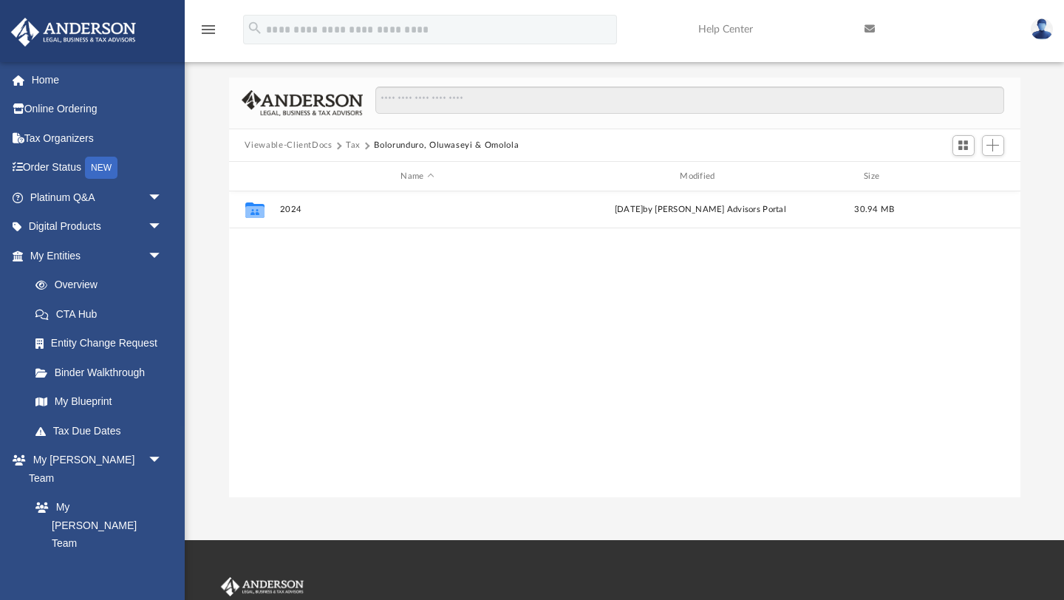
click at [387, 147] on button "Bolorunduro, Oluwaseyi & Omolola" at bounding box center [446, 145] width 145 height 13
click at [352, 146] on button "Tax" at bounding box center [353, 145] width 15 height 13
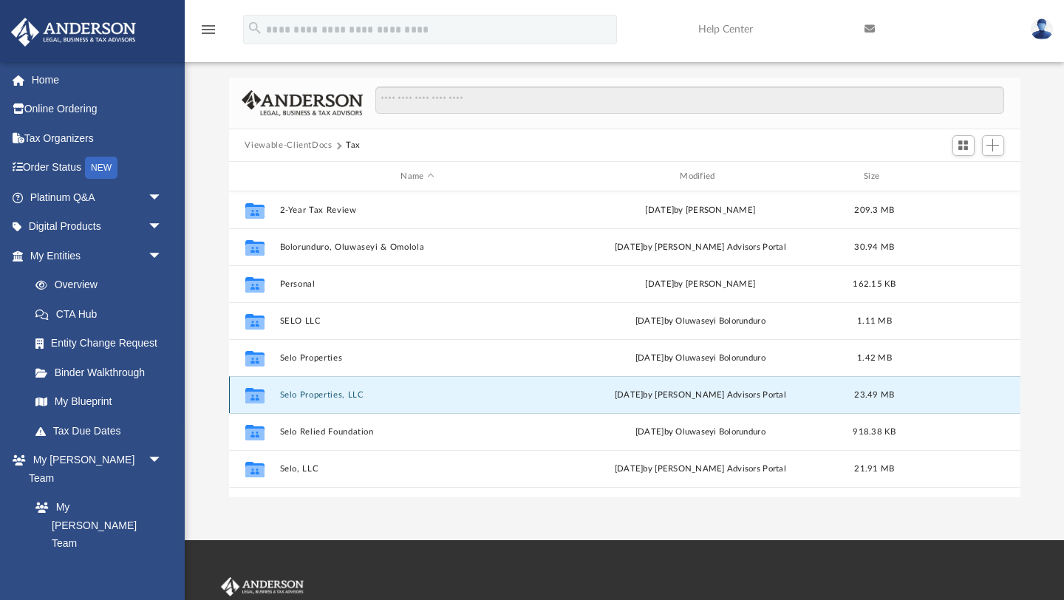
click at [323, 394] on button "Selo Properties, LLC" at bounding box center [417, 395] width 276 height 10
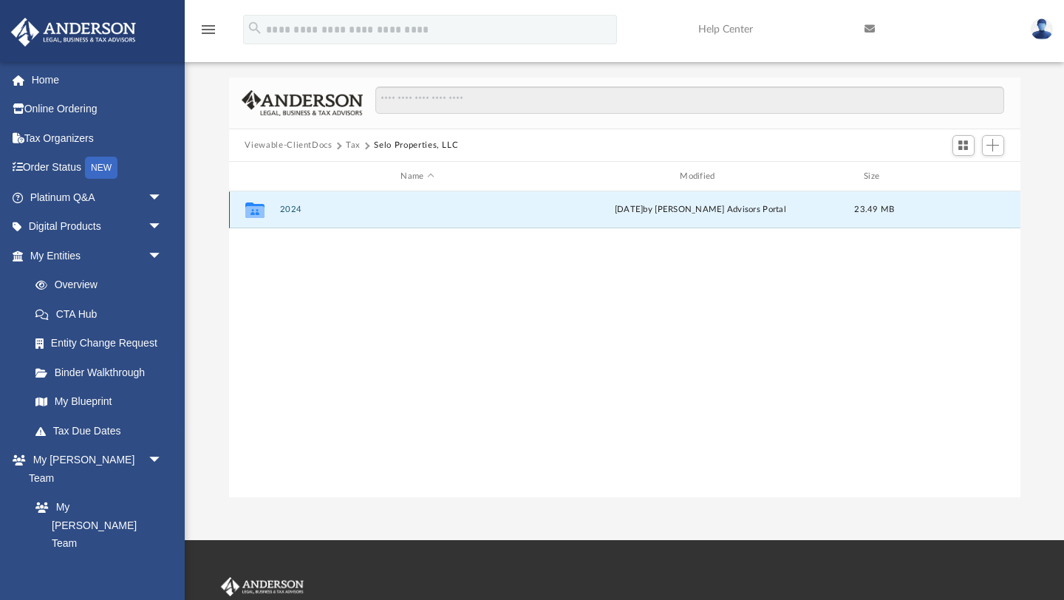
click at [285, 208] on button "2024" at bounding box center [417, 210] width 276 height 10
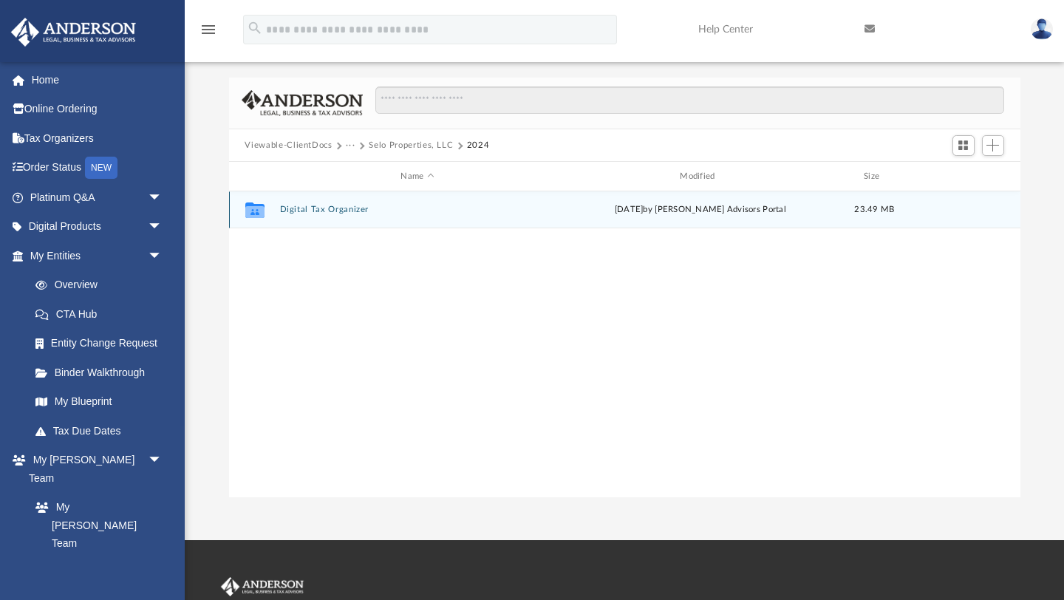
click at [333, 214] on div "Collaborated Folder Digital Tax Organizer Mon Jul 14 2025 by Anderson Advisors …" at bounding box center [624, 209] width 791 height 37
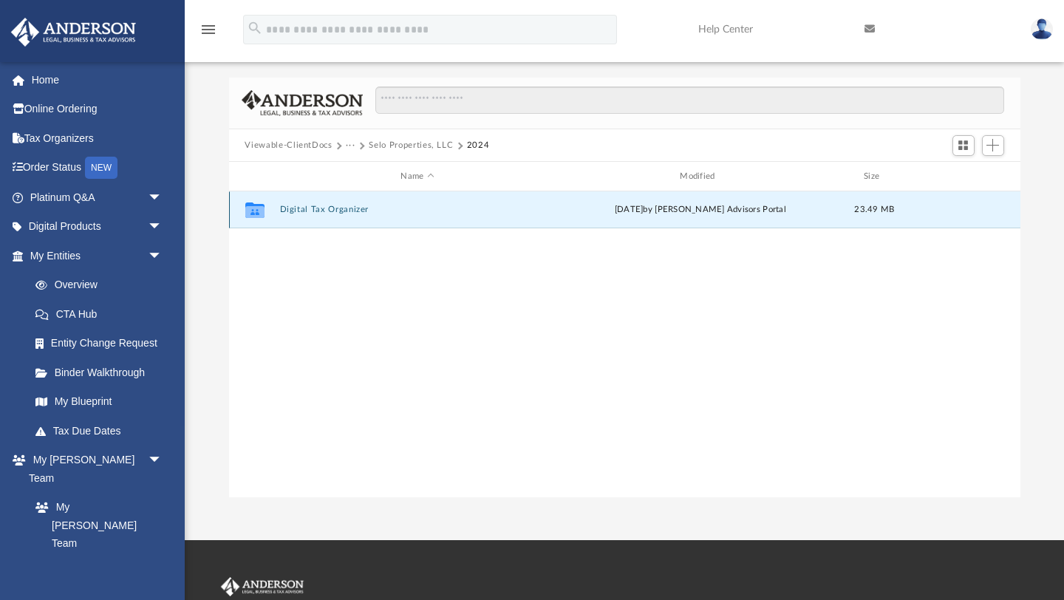
click at [332, 206] on button "Digital Tax Organizer" at bounding box center [417, 210] width 276 height 10
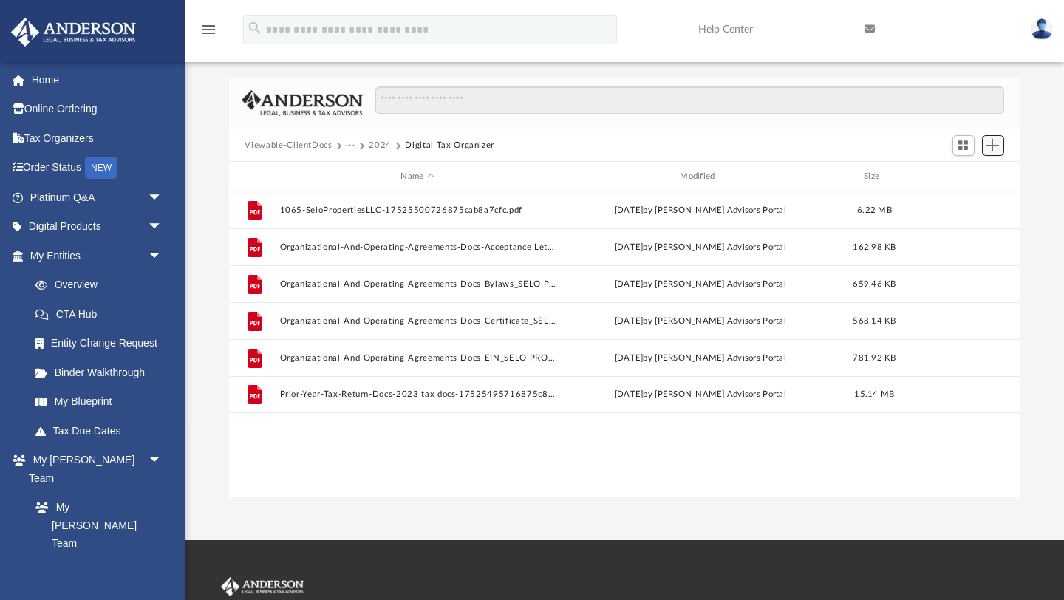
click at [993, 143] on span "Add" at bounding box center [992, 145] width 13 height 13
click at [961, 178] on li "Upload" at bounding box center [971, 174] width 47 height 16
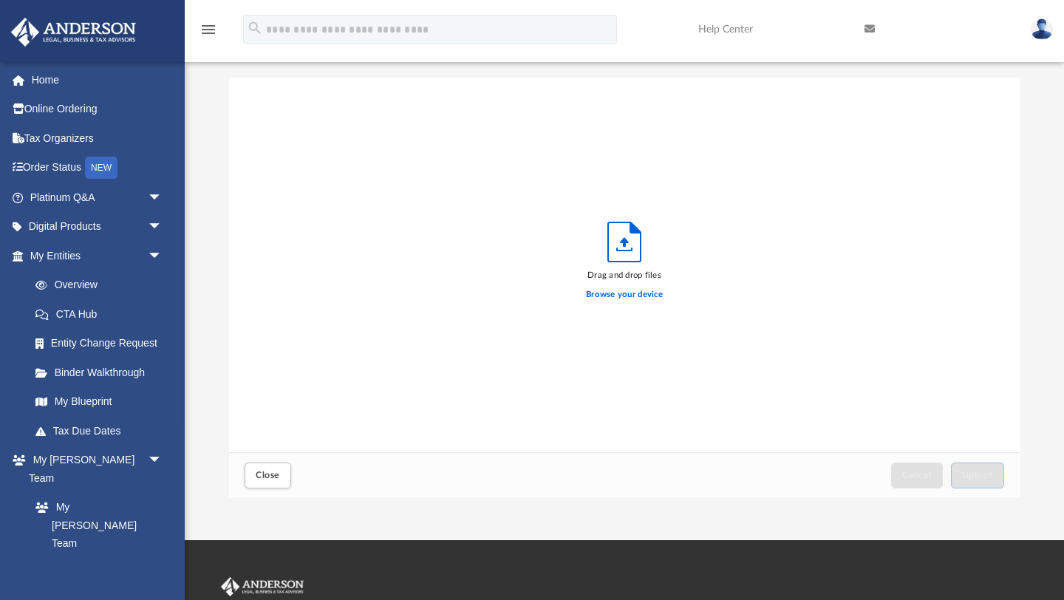
scroll to position [374, 791]
click at [637, 301] on div "Browse your device" at bounding box center [624, 295] width 77 height 26
click at [630, 291] on label "Browse your device" at bounding box center [624, 294] width 77 height 13
click at [0, 0] on input "Browse your device" at bounding box center [0, 0] width 0 height 0
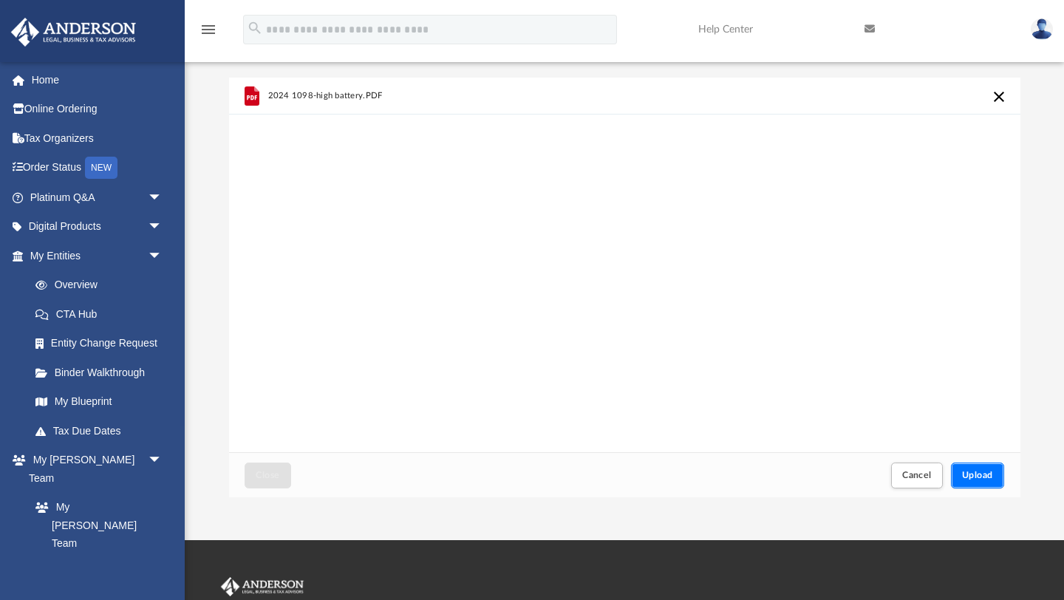
click at [991, 465] on button "Upload" at bounding box center [977, 475] width 53 height 26
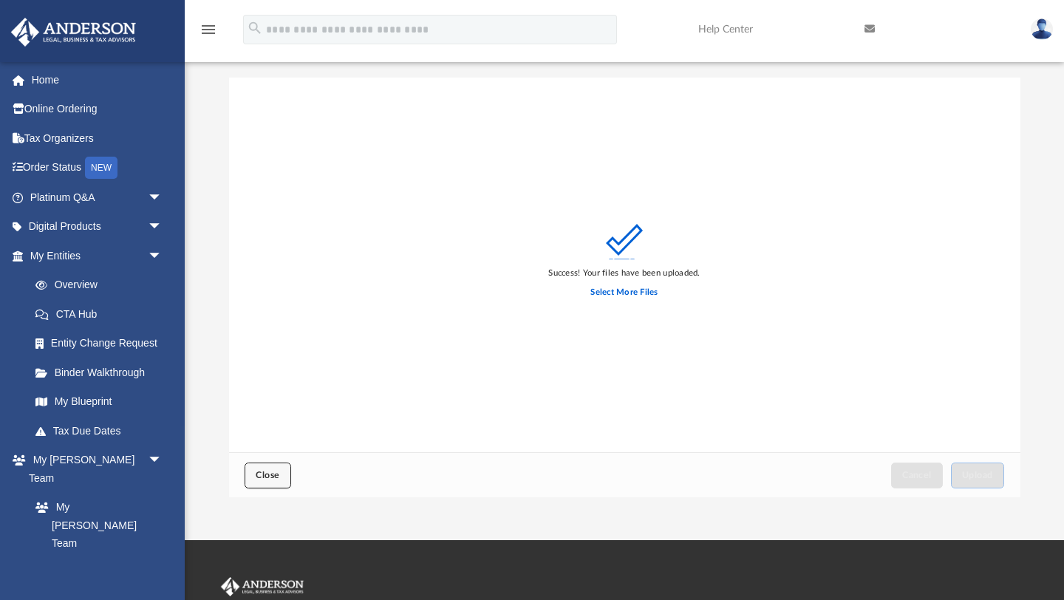
click at [264, 470] on span "Close" at bounding box center [268, 474] width 24 height 9
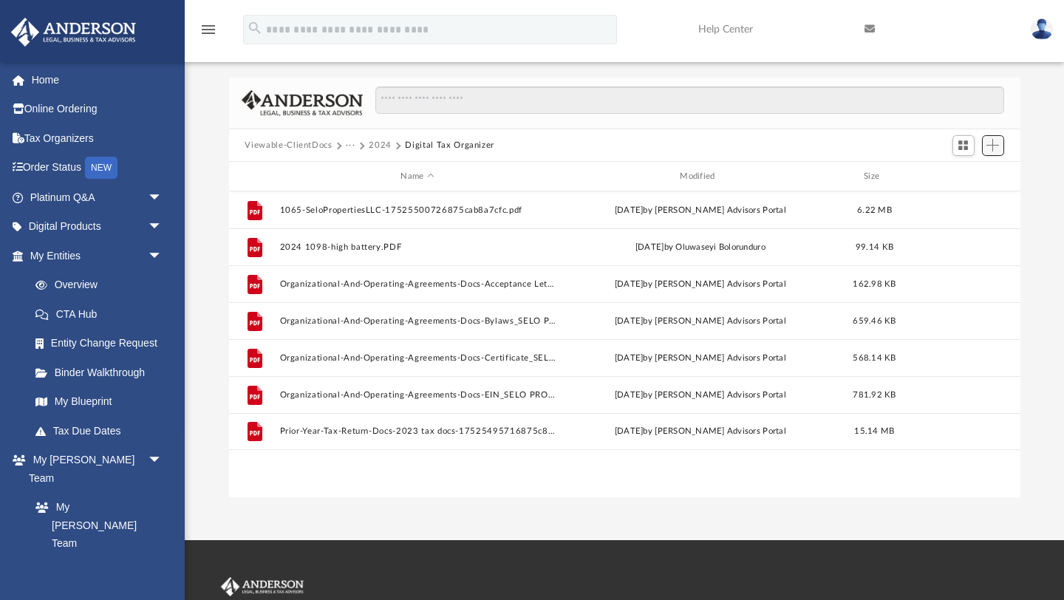
click at [995, 146] on span "Add" at bounding box center [992, 145] width 13 height 13
click at [960, 177] on li "Upload" at bounding box center [971, 174] width 47 height 16
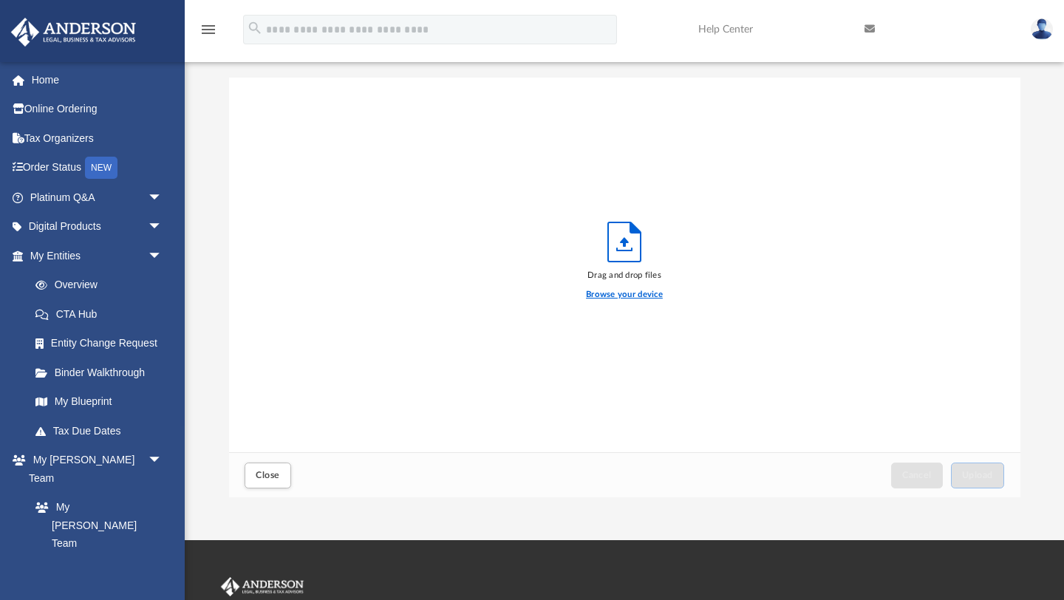
click at [610, 298] on label "Browse your device" at bounding box center [624, 294] width 77 height 13
click at [0, 0] on input "Browse your device" at bounding box center [0, 0] width 0 height 0
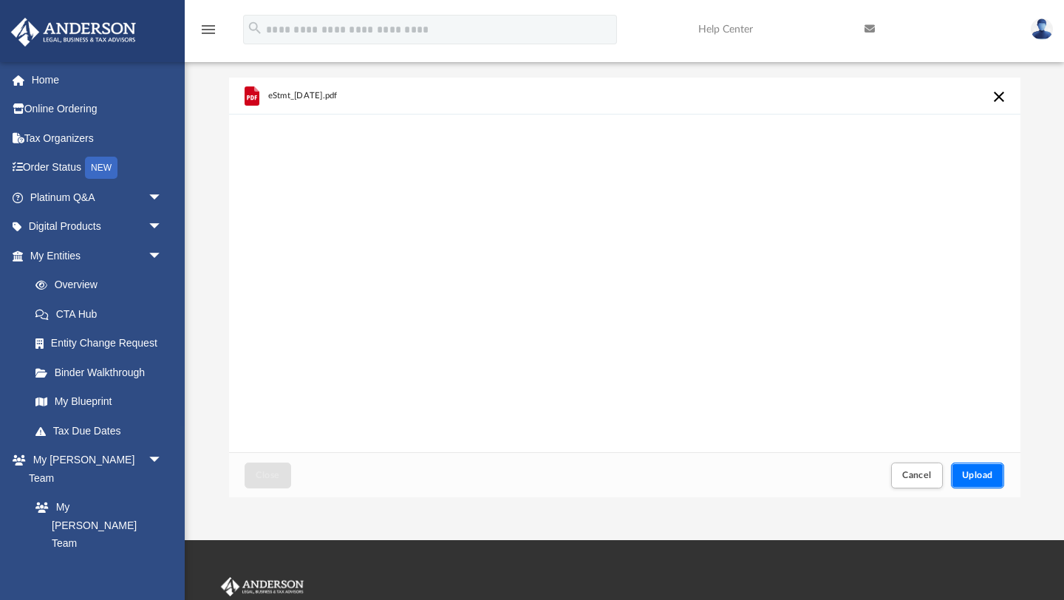
click at [986, 482] on button "Upload" at bounding box center [977, 475] width 53 height 26
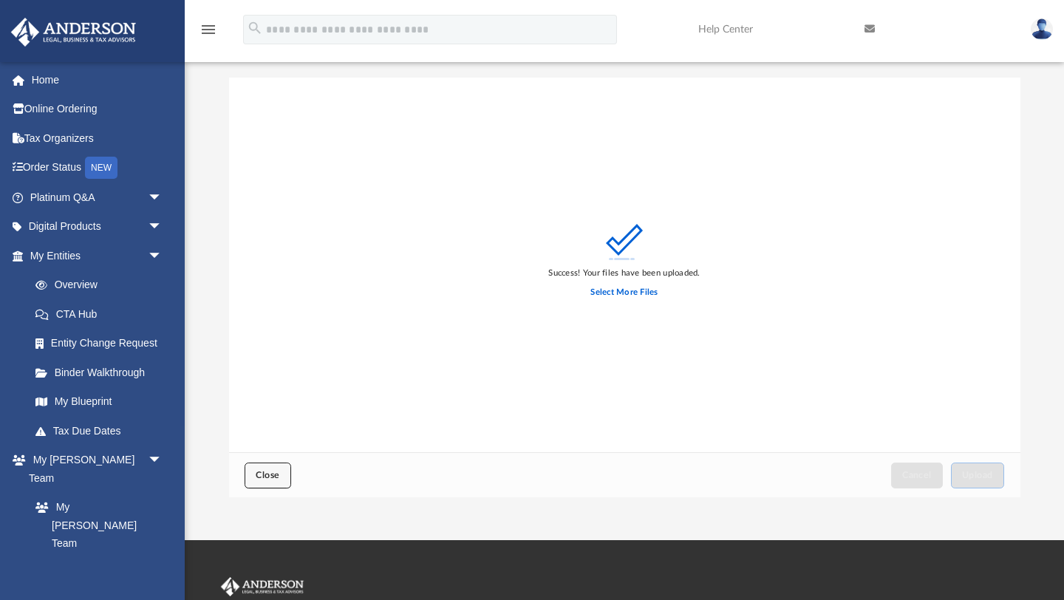
click at [281, 470] on button "Close" at bounding box center [267, 475] width 46 height 26
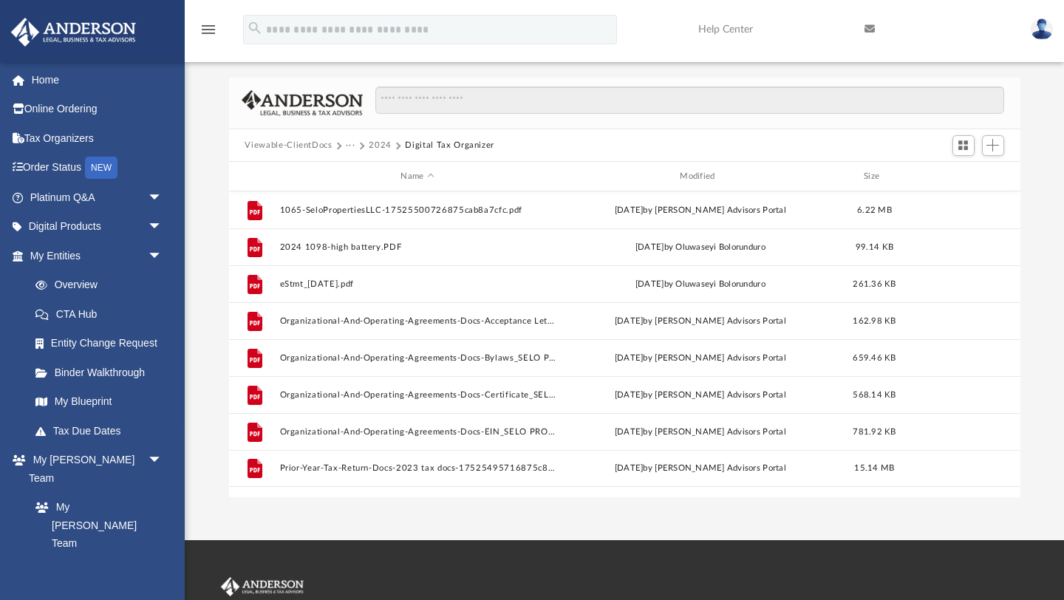
click at [319, 145] on button "Viewable-ClientDocs" at bounding box center [287, 145] width 87 height 13
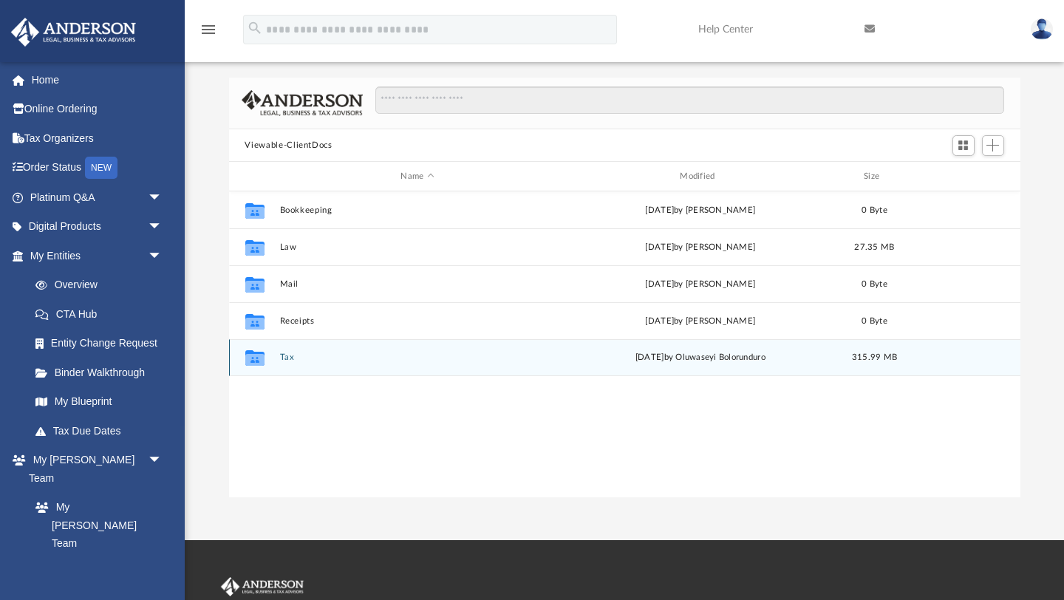
click at [283, 363] on div "Collaborated Folder Tax today by Oluwaseyi Bolorunduro 315.99 MB" at bounding box center [624, 357] width 791 height 37
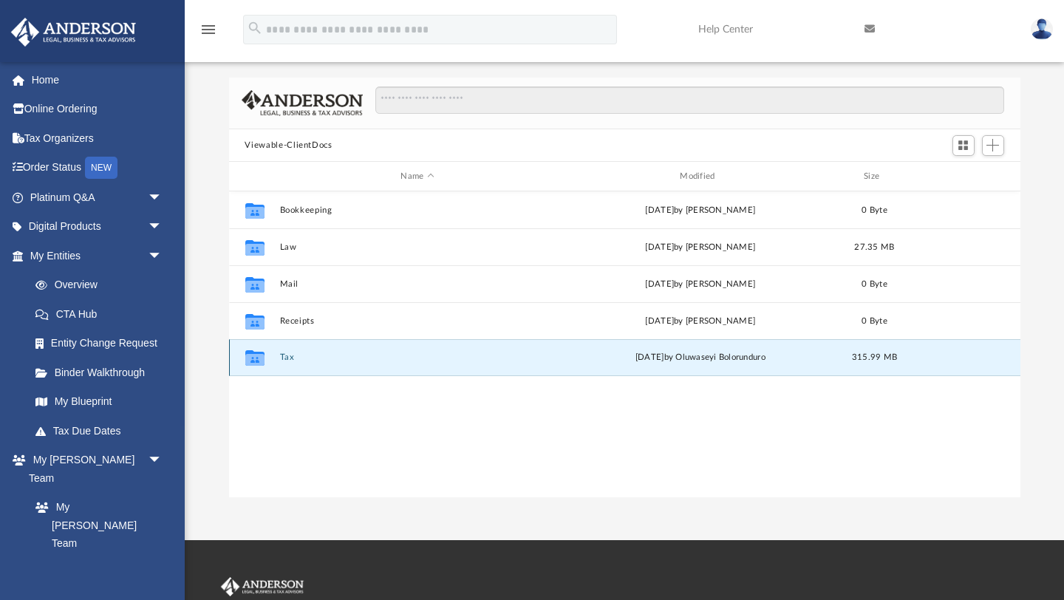
click at [290, 349] on div "Collaborated Folder Tax today by Oluwaseyi Bolorunduro 315.99 MB" at bounding box center [624, 357] width 791 height 37
click at [290, 355] on button "Tax" at bounding box center [417, 358] width 276 height 10
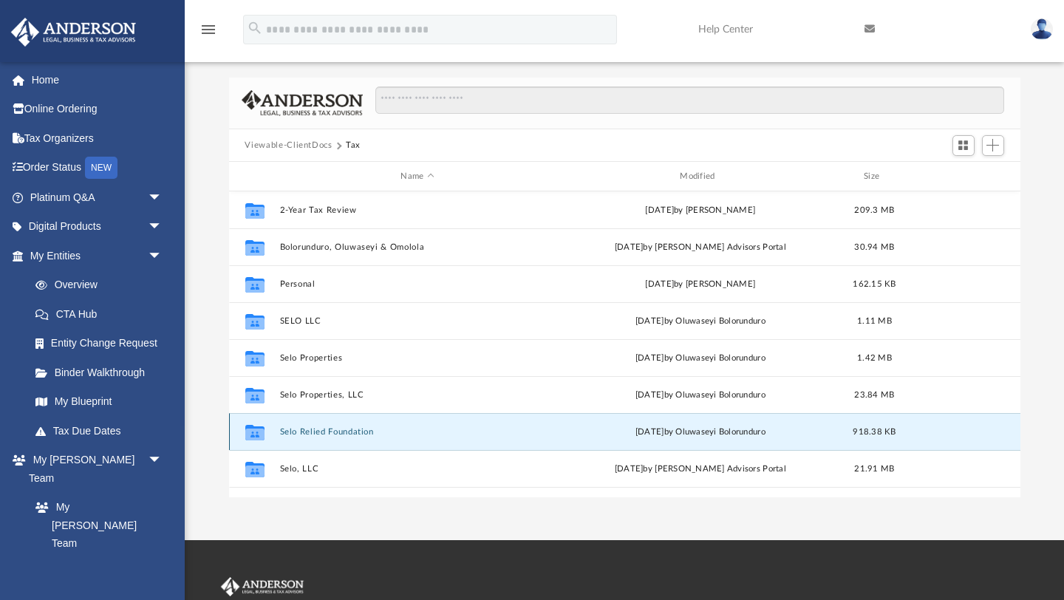
click at [315, 430] on button "Selo Relied Foundation" at bounding box center [417, 432] width 276 height 10
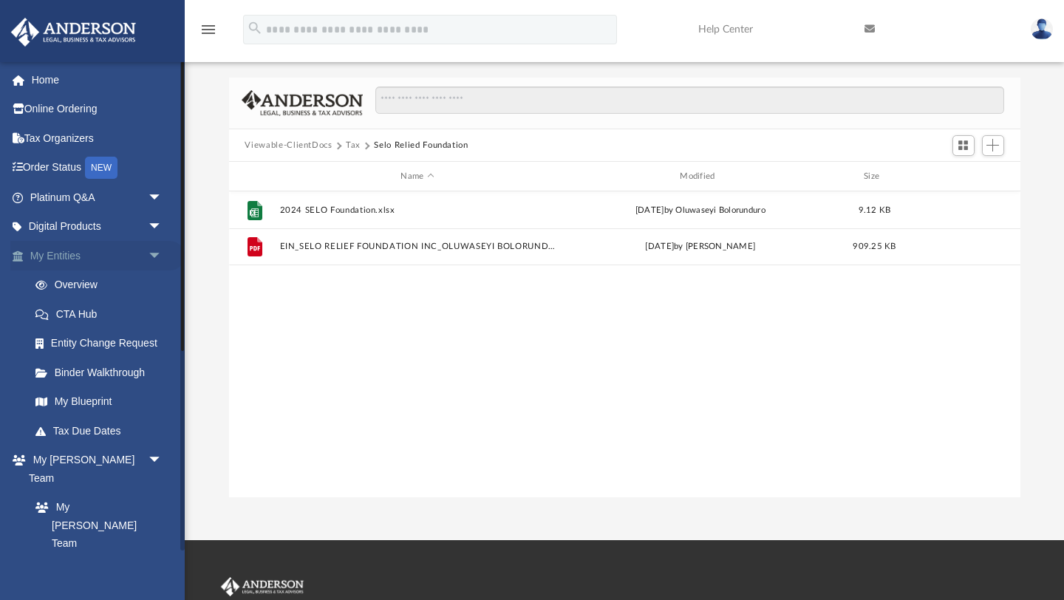
click at [65, 259] on link "My Entities arrow_drop_down" at bounding box center [97, 256] width 174 height 30
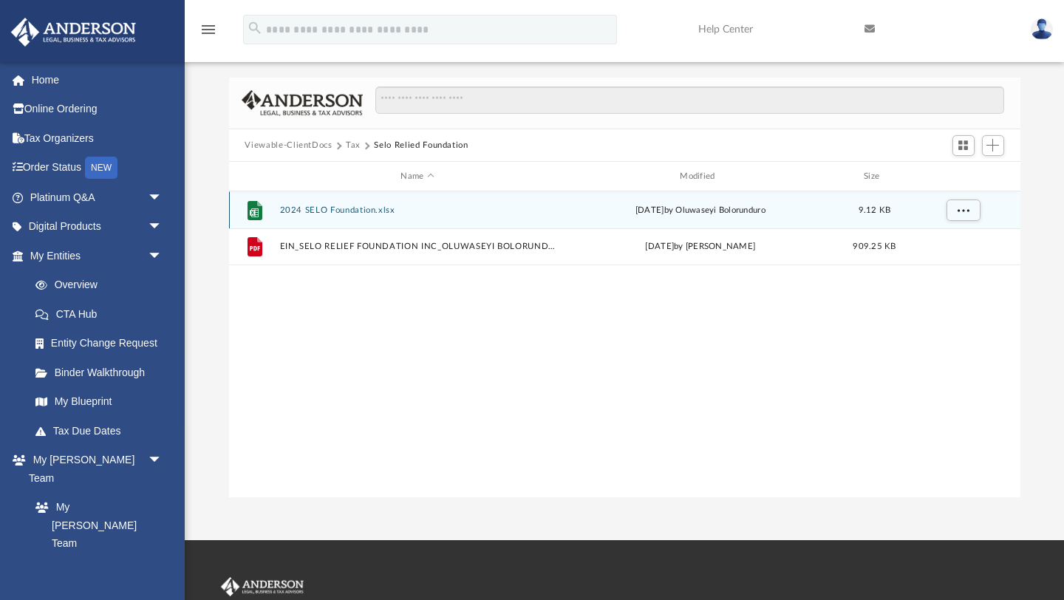
click at [324, 209] on button "2024 SELO Foundation.xlsx" at bounding box center [417, 210] width 276 height 10
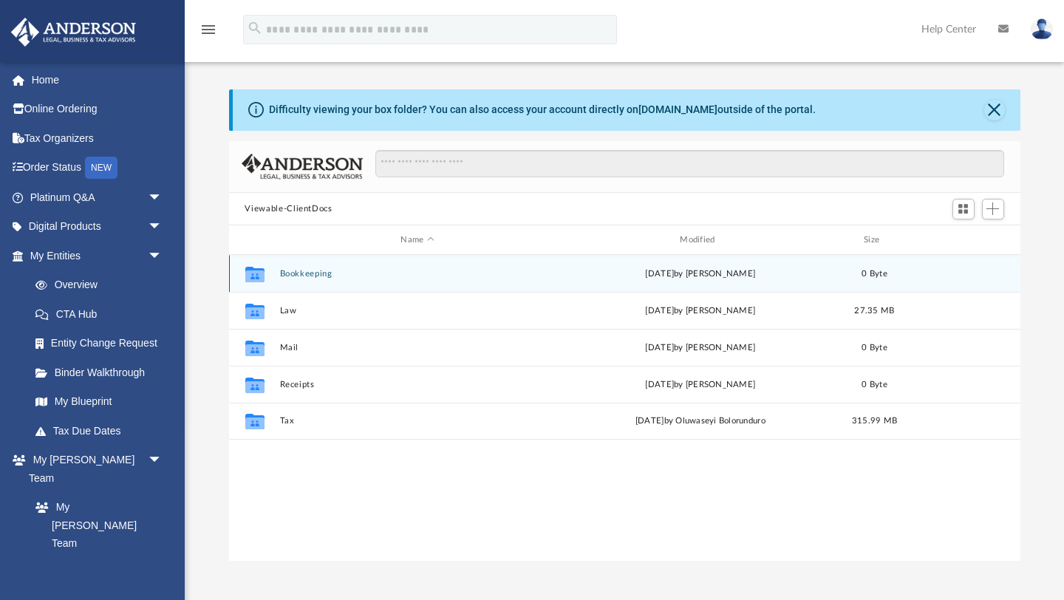
scroll to position [335, 791]
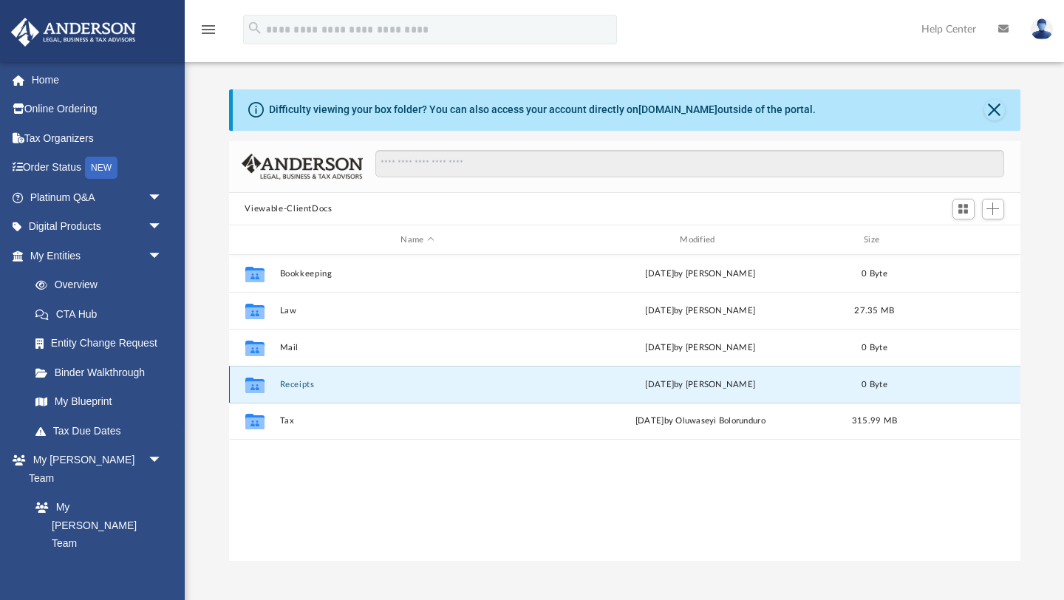
click at [299, 384] on button "Receipts" at bounding box center [417, 385] width 276 height 10
